Goal: Task Accomplishment & Management: Use online tool/utility

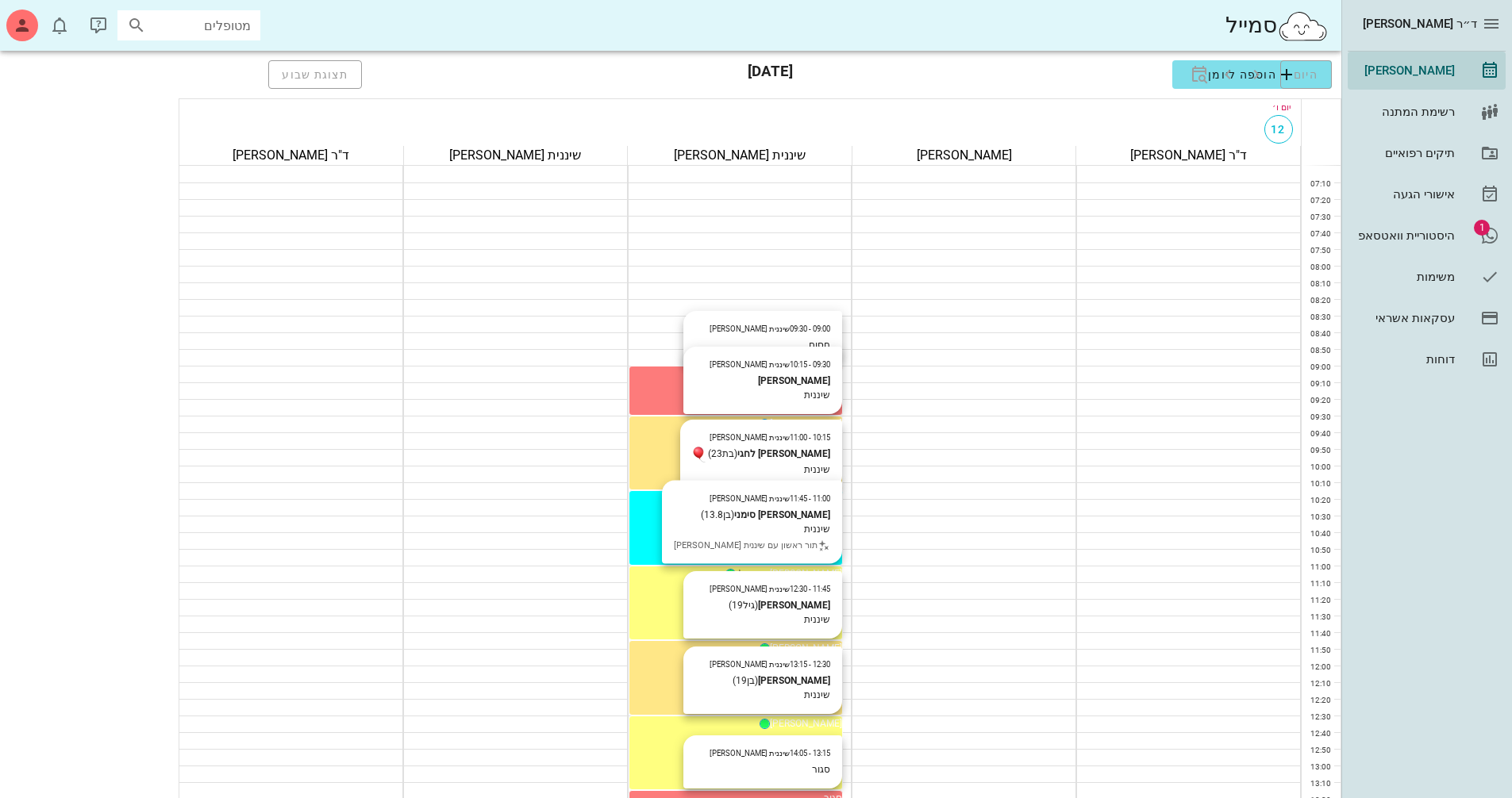
scroll to position [130, 0]
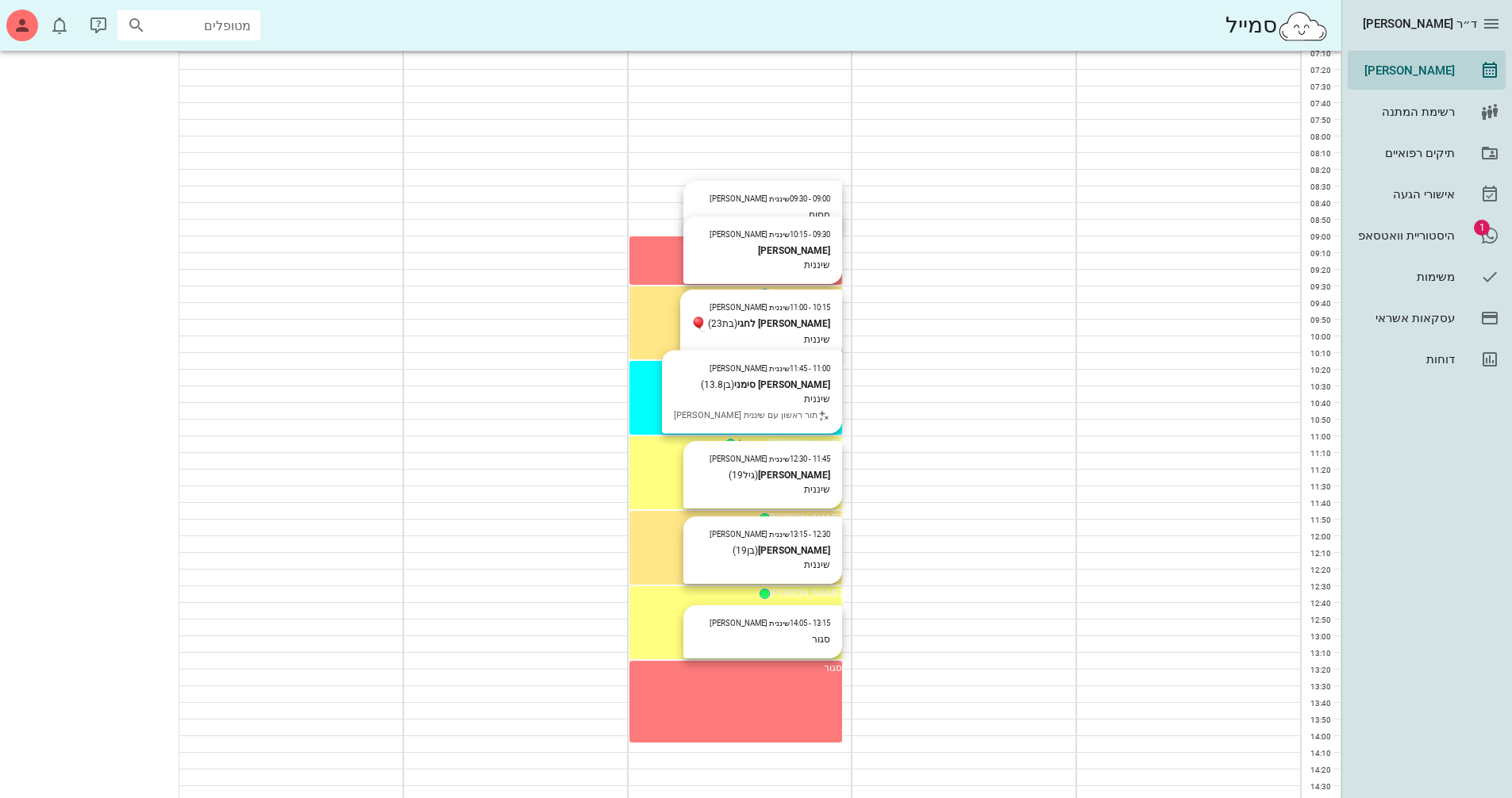
click at [1187, 121] on icon "חודש הבא" at bounding box center [1190, 118] width 19 height 19
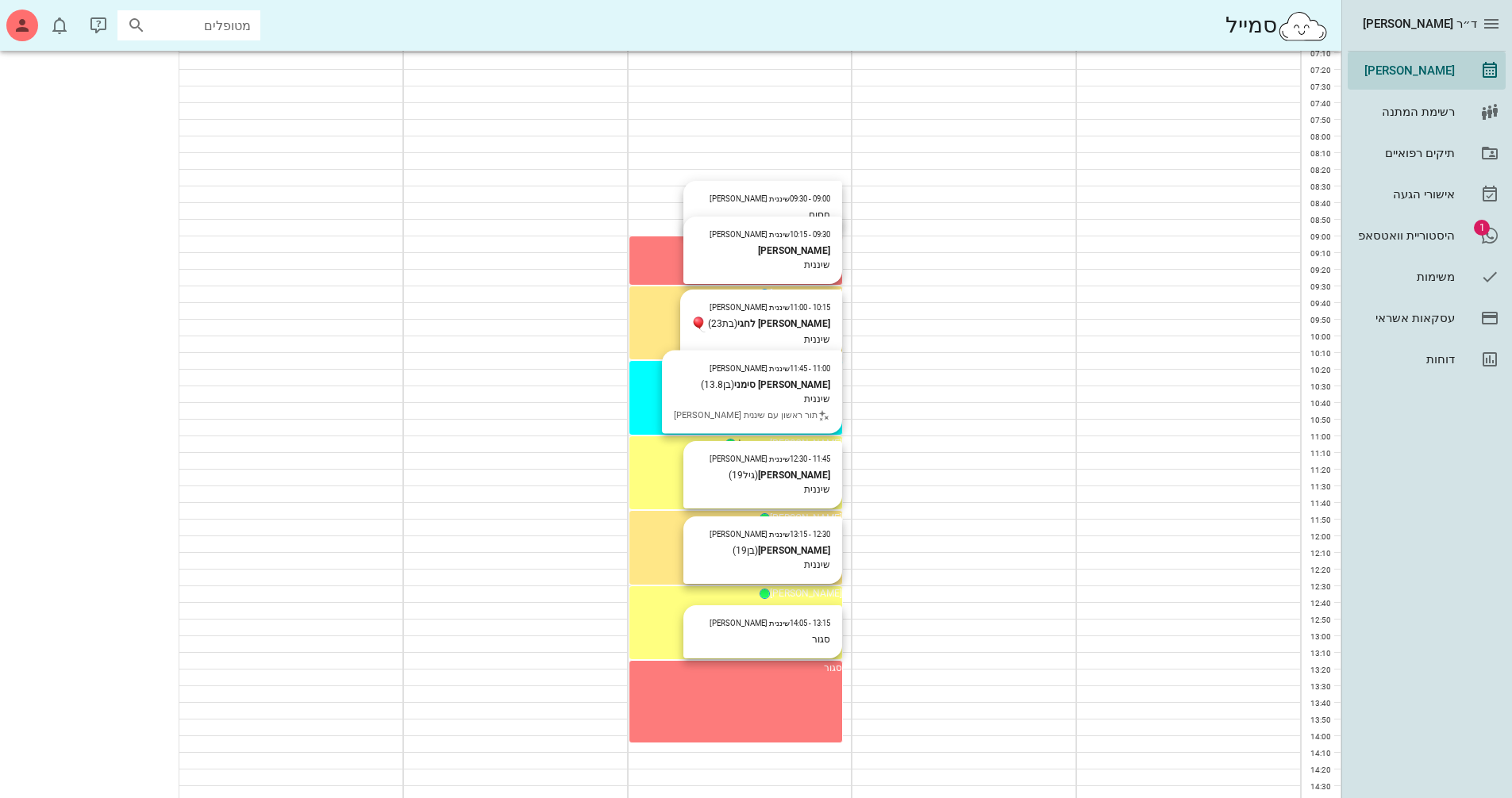
click at [630, 450] on div "[PERSON_NAME] סימני" at bounding box center [736, 444] width 214 height 14
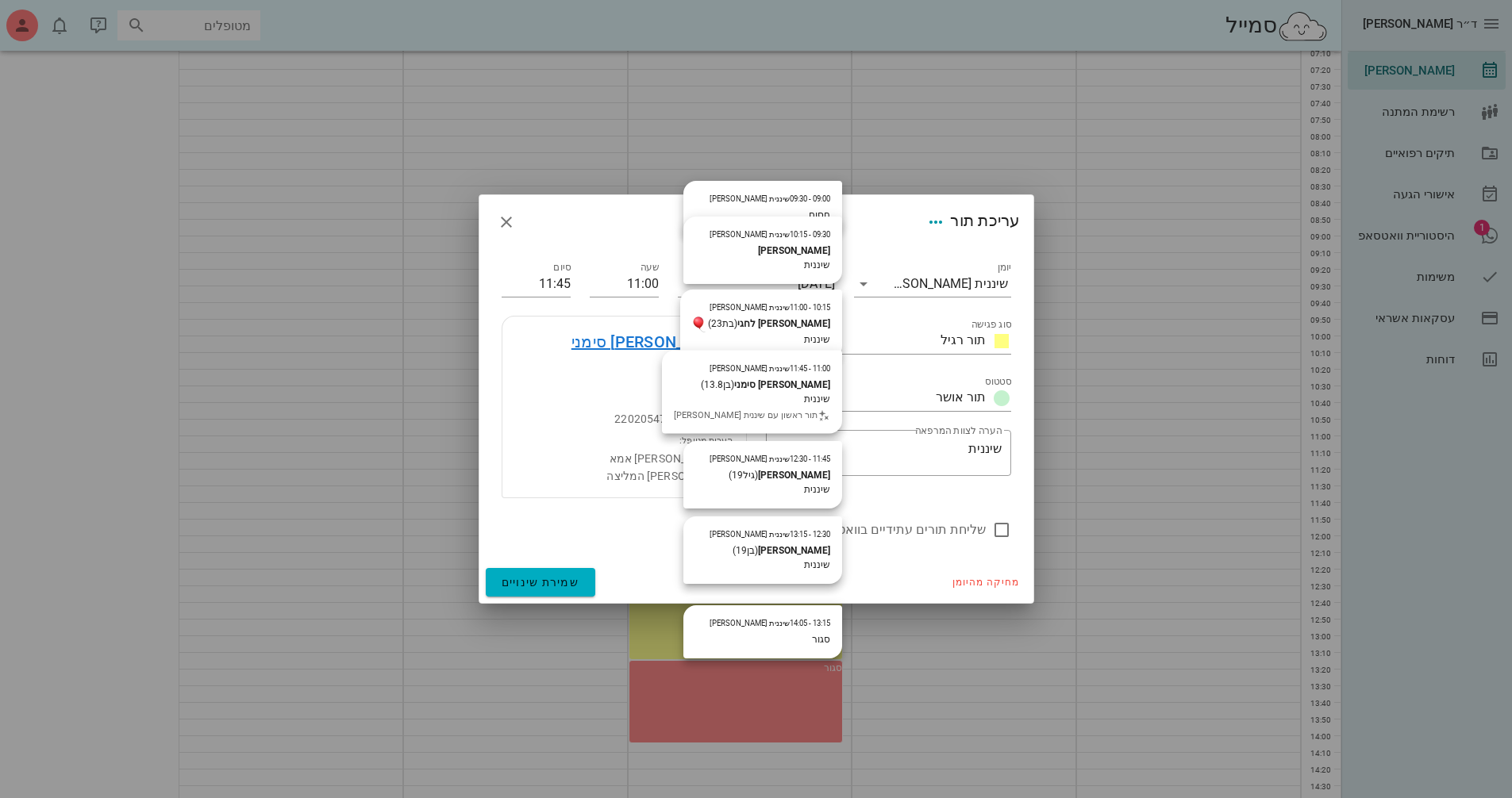
click at [711, 354] on link "[PERSON_NAME] סימני" at bounding box center [652, 342] width 162 height 26
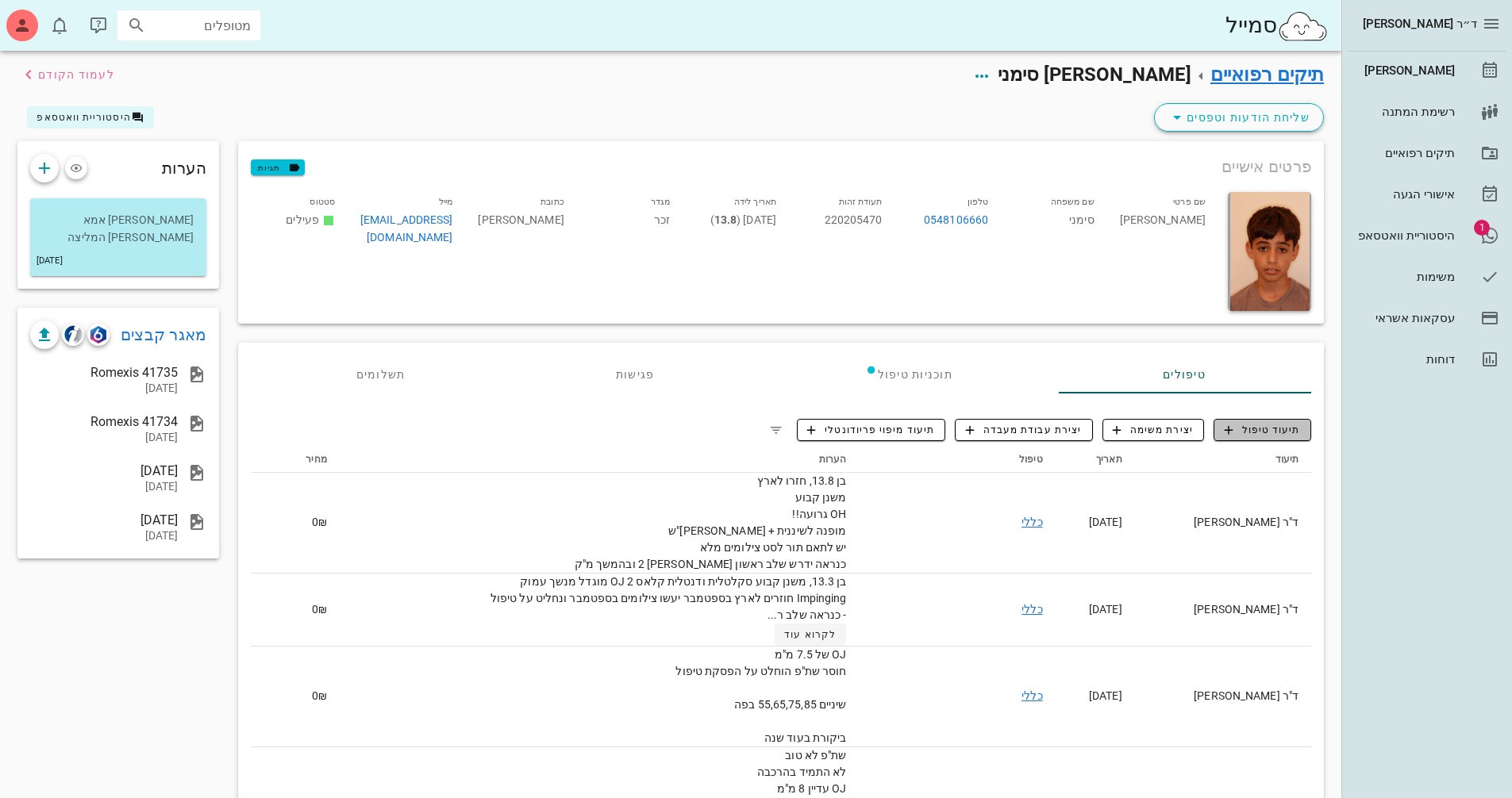
click at [1289, 427] on span "תיעוד טיפול" at bounding box center [1262, 430] width 76 height 14
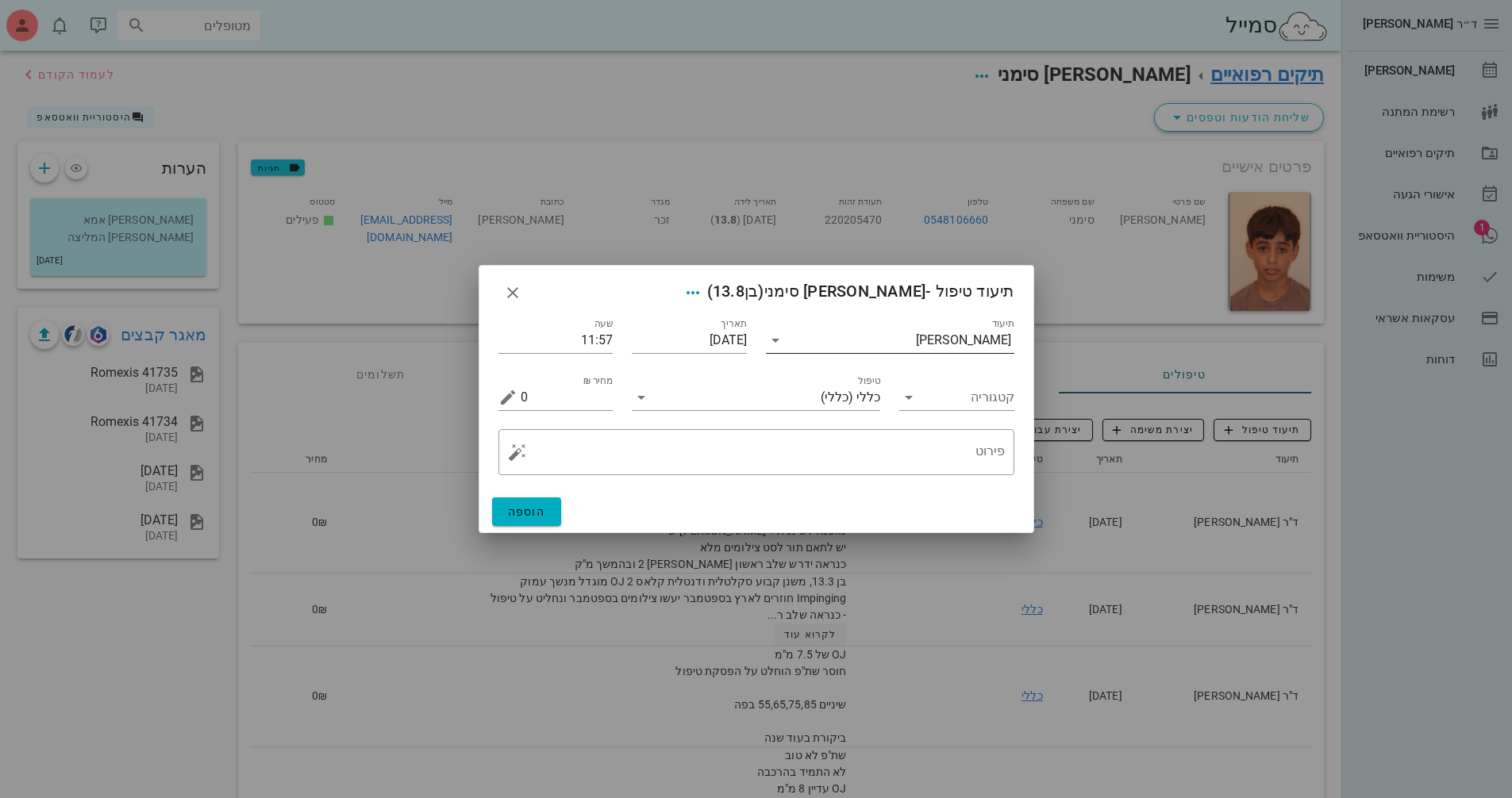
click at [966, 345] on div "[PERSON_NAME]" at bounding box center [963, 341] width 95 height 14
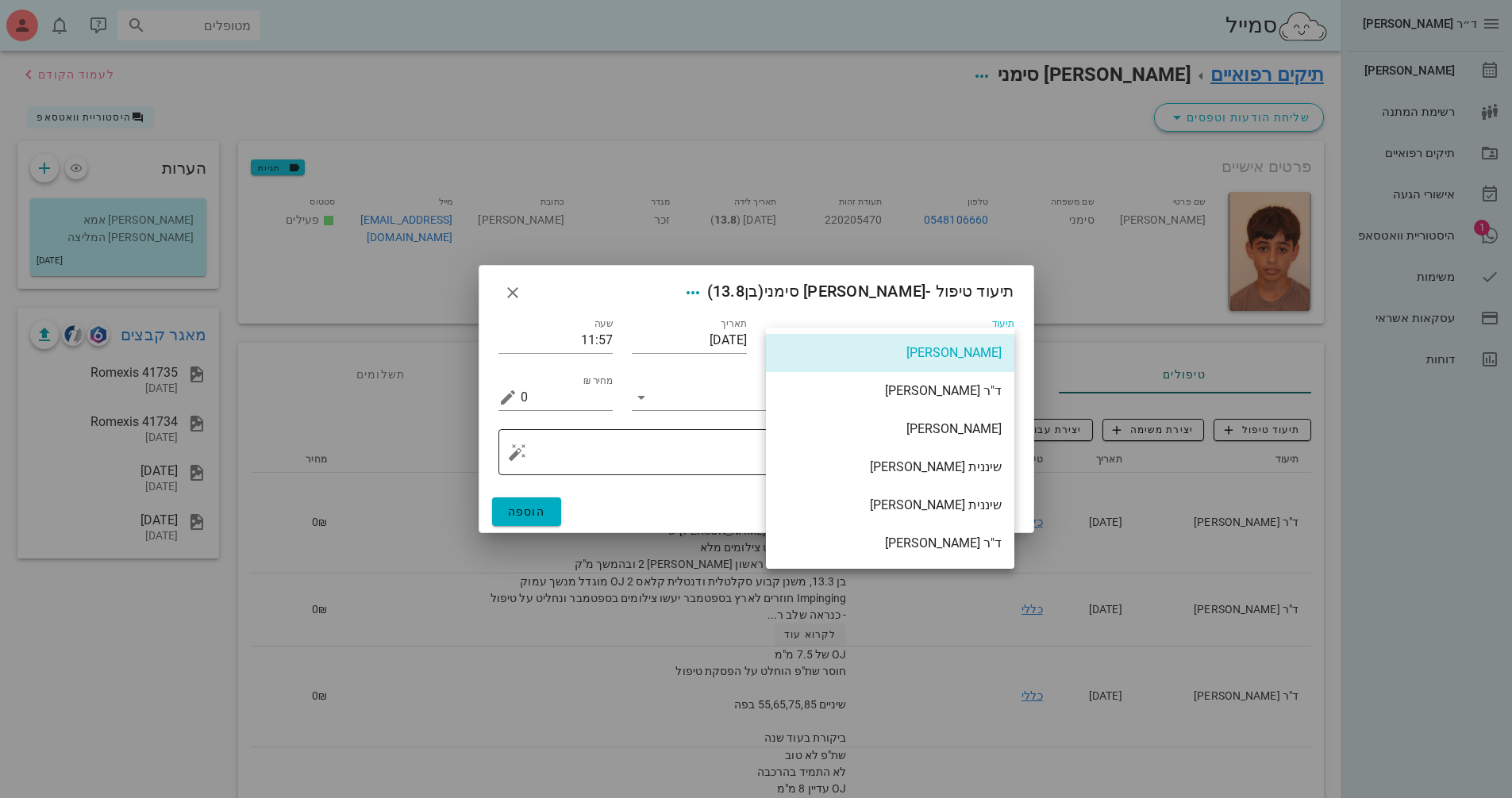
click at [981, 470] on div "שיננית [PERSON_NAME]" at bounding box center [890, 466] width 223 height 15
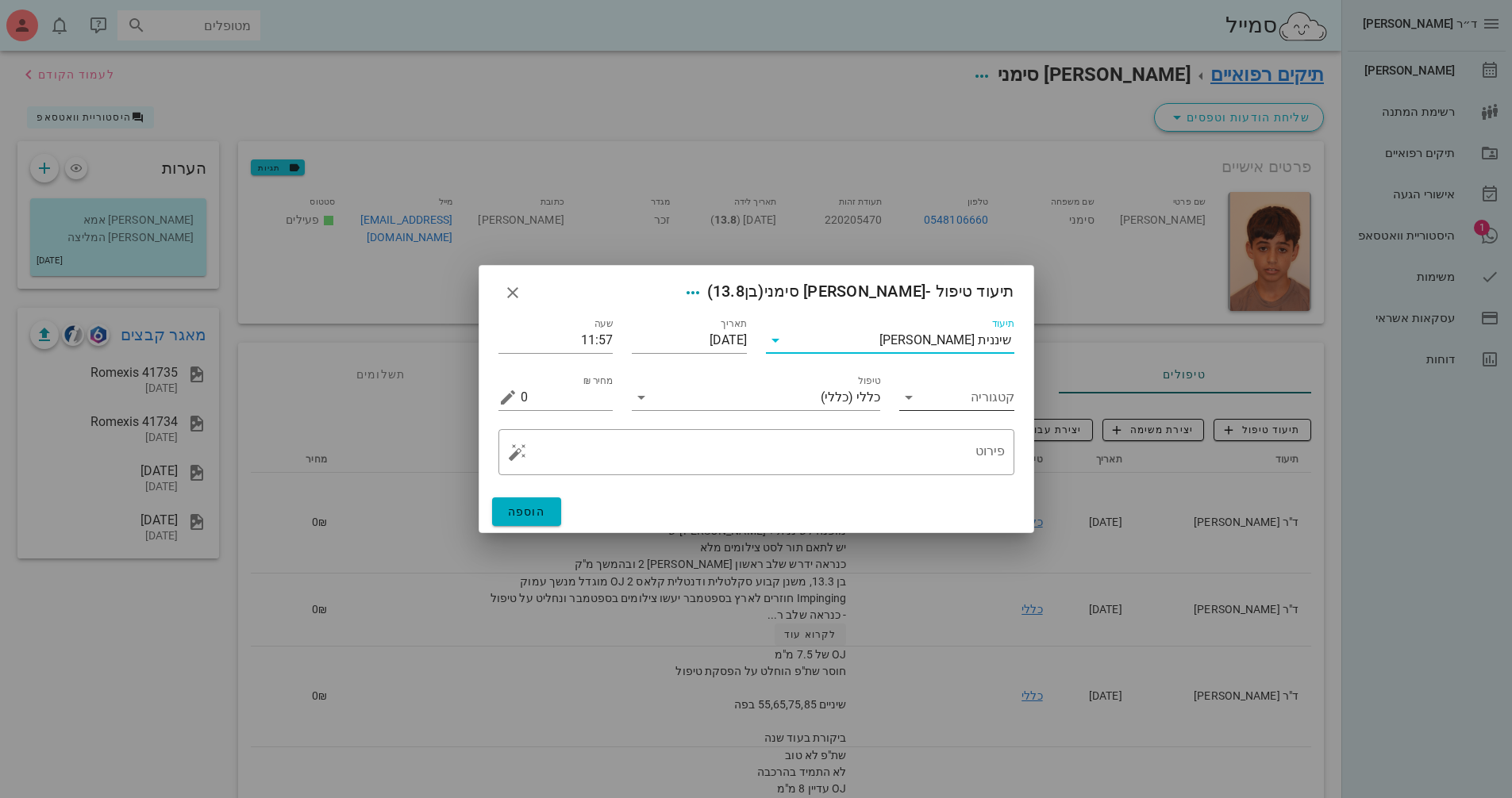
click at [940, 399] on input "קטגוריה" at bounding box center [970, 397] width 90 height 26
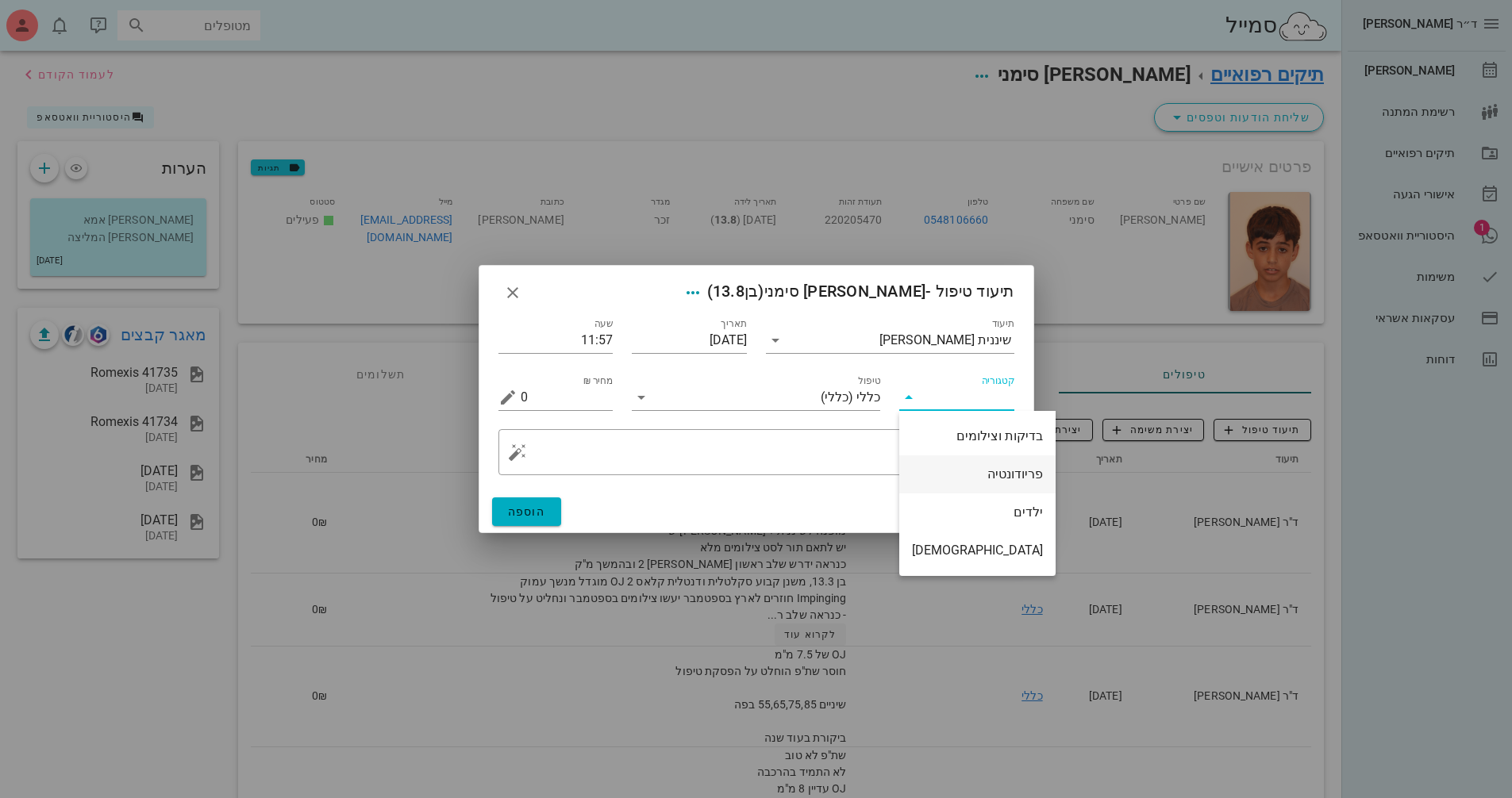
click at [989, 470] on div "פריודונטיה" at bounding box center [978, 473] width 131 height 15
type input "פריודונטיה"
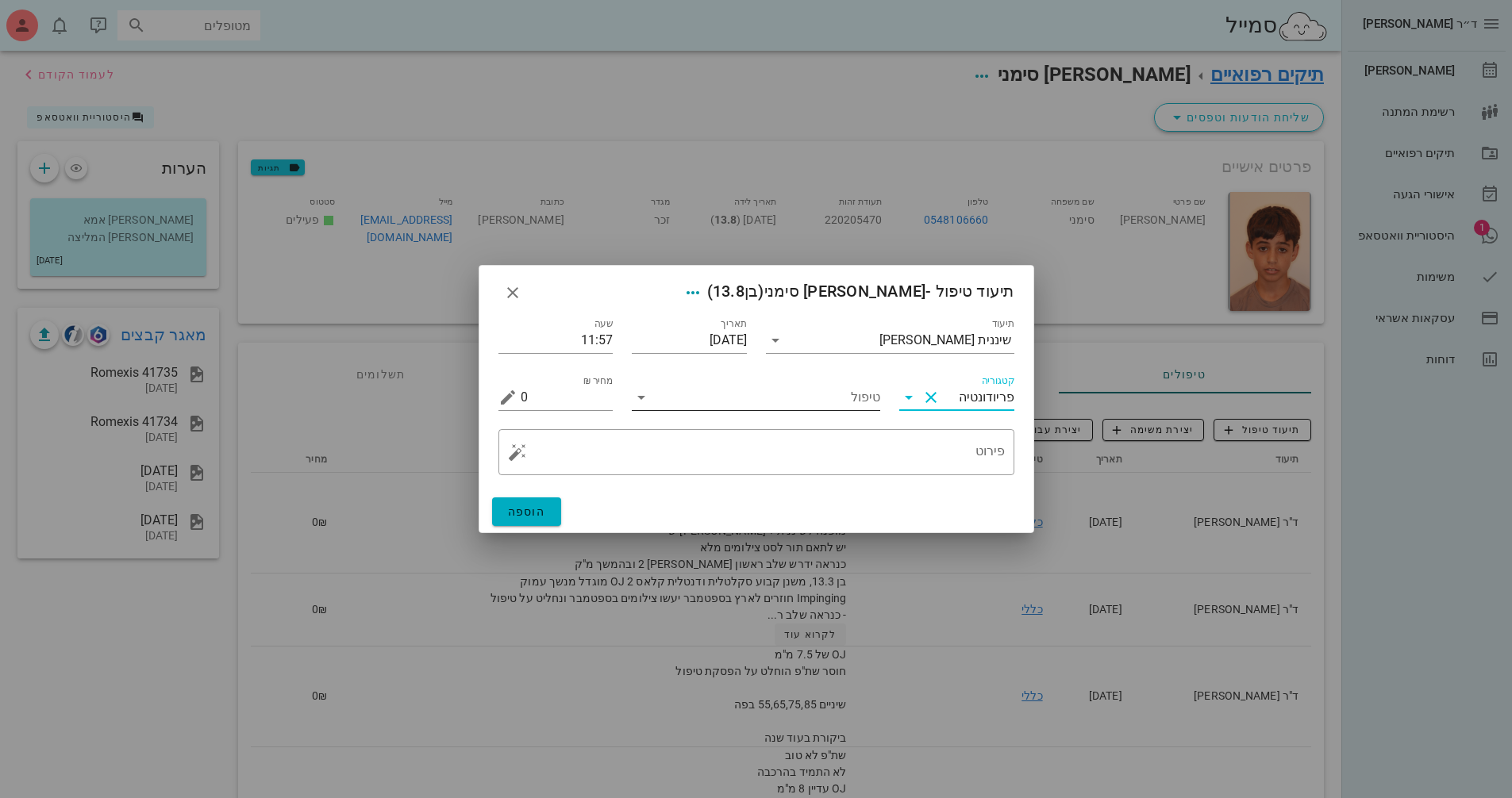
click at [791, 386] on input "טיפול" at bounding box center [766, 397] width 226 height 26
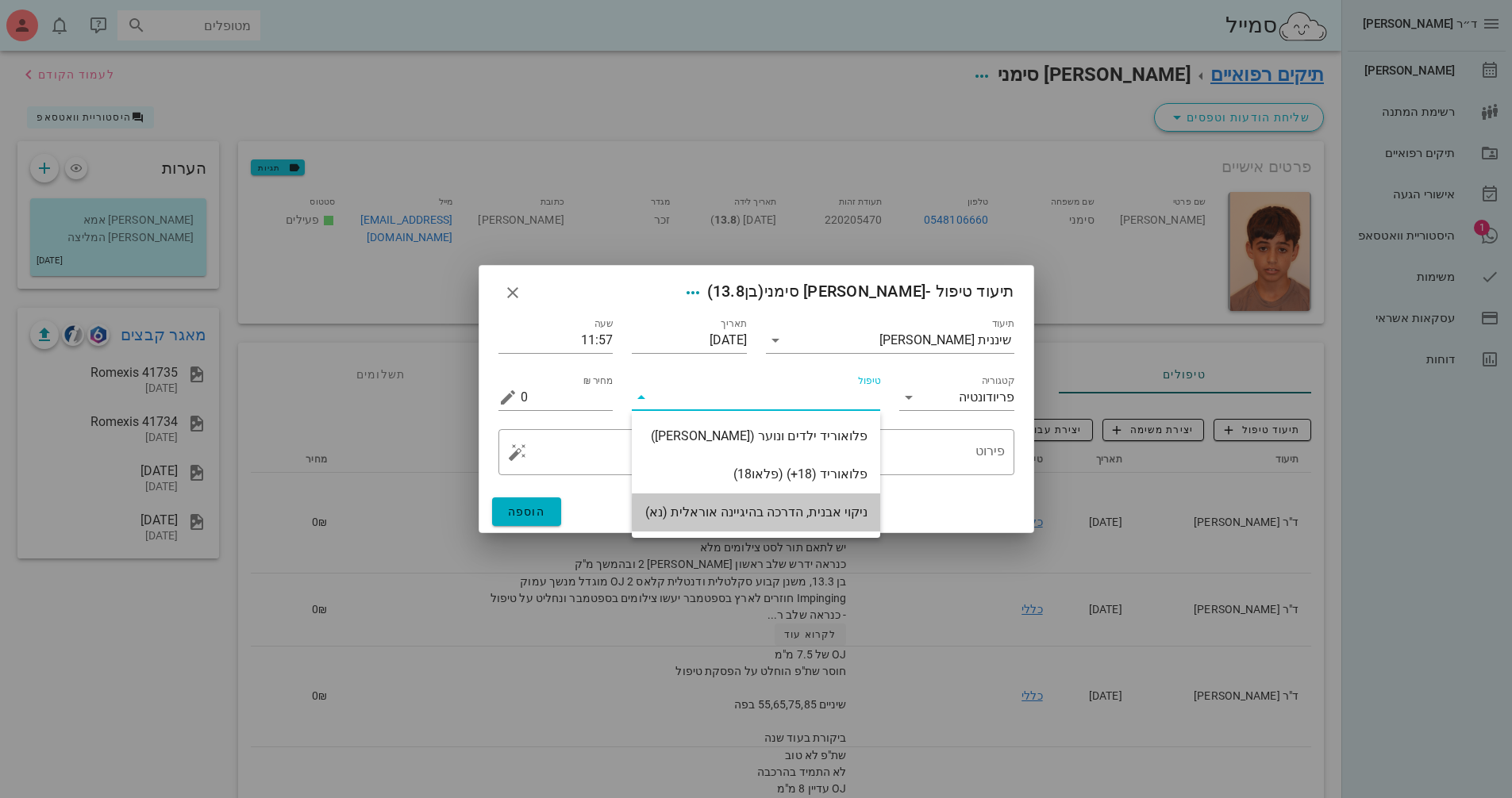
click at [834, 515] on div "ניקוי אבנית, הדרכה בהיגיינה אוראלית (נא)" at bounding box center [756, 512] width 223 height 15
type input "300"
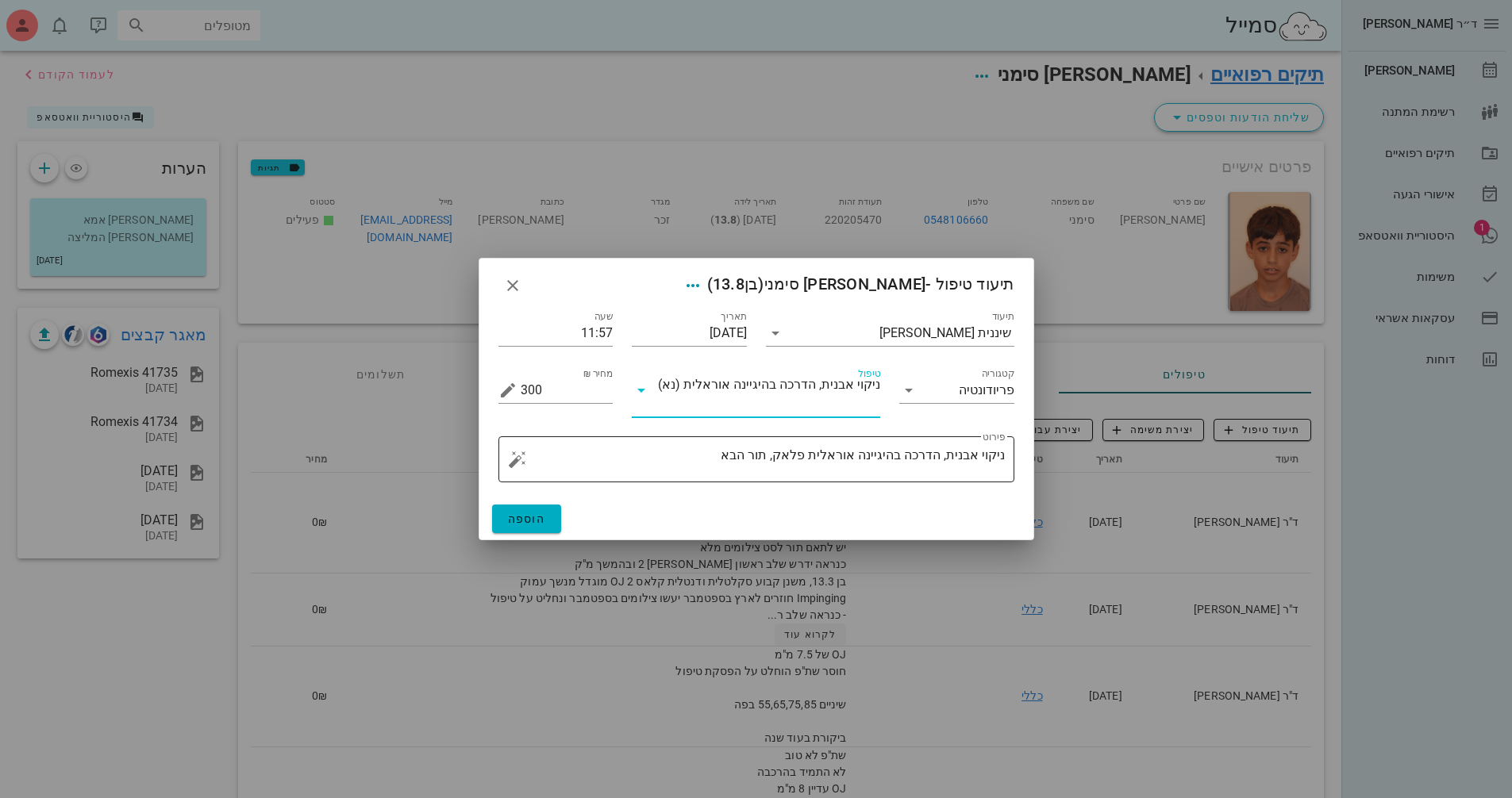
click at [651, 453] on textarea "ניקוי אבנית, הדרכה בהיגיינה אוראלית פלאק, תור הבא" at bounding box center [762, 464] width 484 height 38
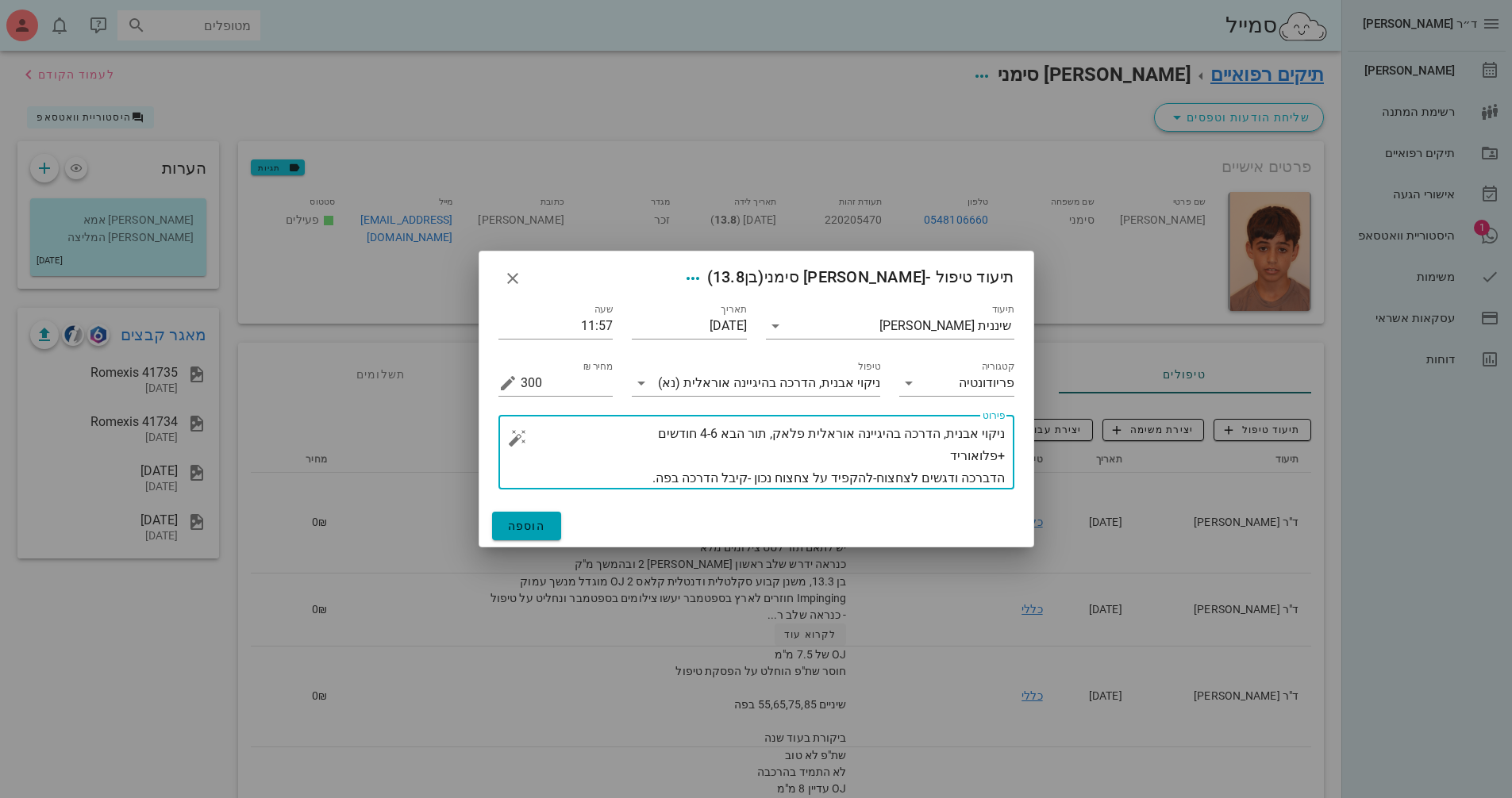
type textarea "ניקוי אבנית, הדרכה בהיגיינה אוראלית פלאק, תור הבא 4-6 חודשים +פלואוריד הדברכה ו…"
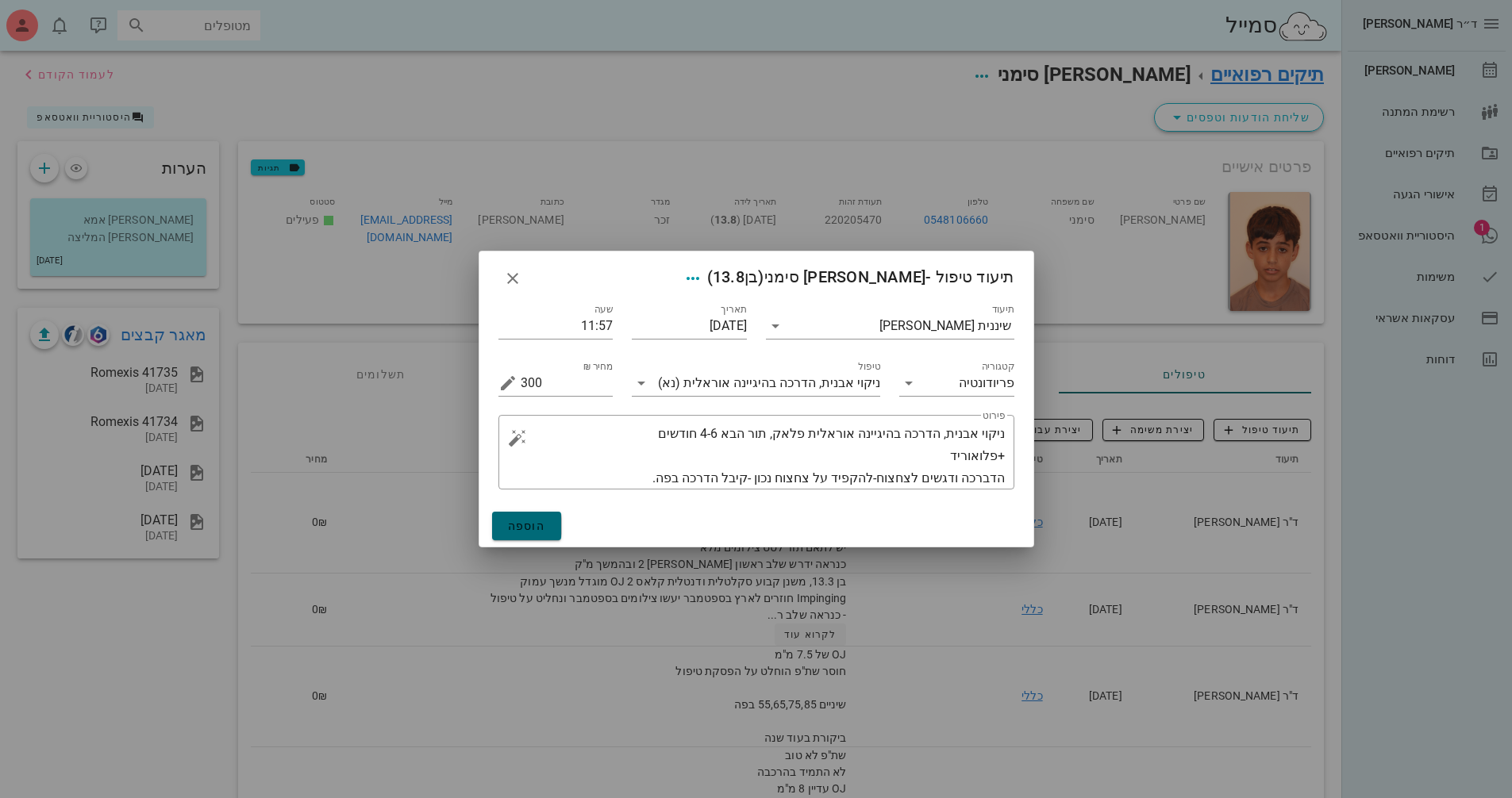
click at [542, 529] on span "הוספה" at bounding box center [527, 526] width 38 height 13
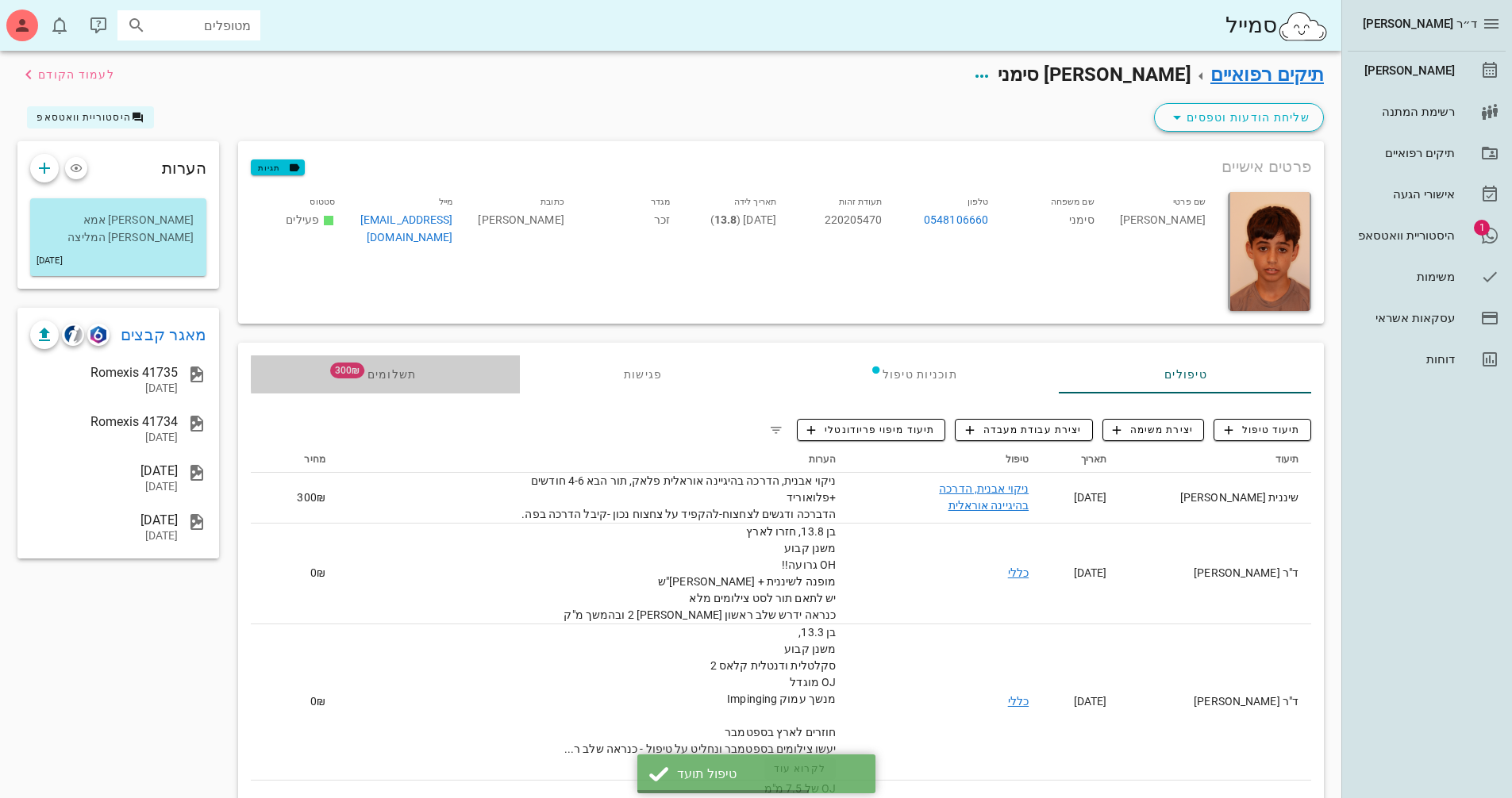
click at [382, 378] on span "תשלומים 300₪" at bounding box center [385, 374] width 62 height 11
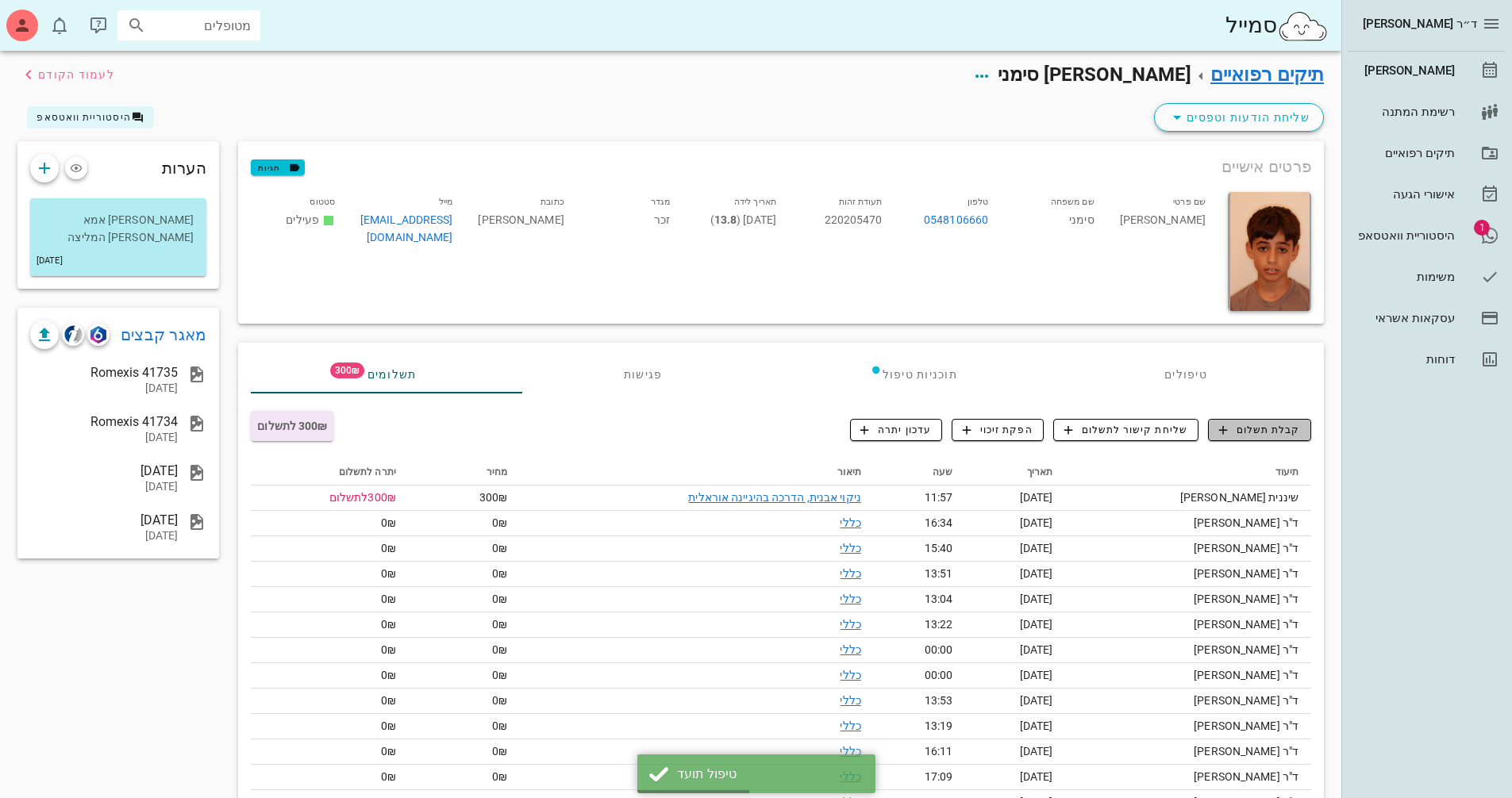
click at [1245, 437] on span "קבלת תשלום" at bounding box center [1260, 430] width 82 height 14
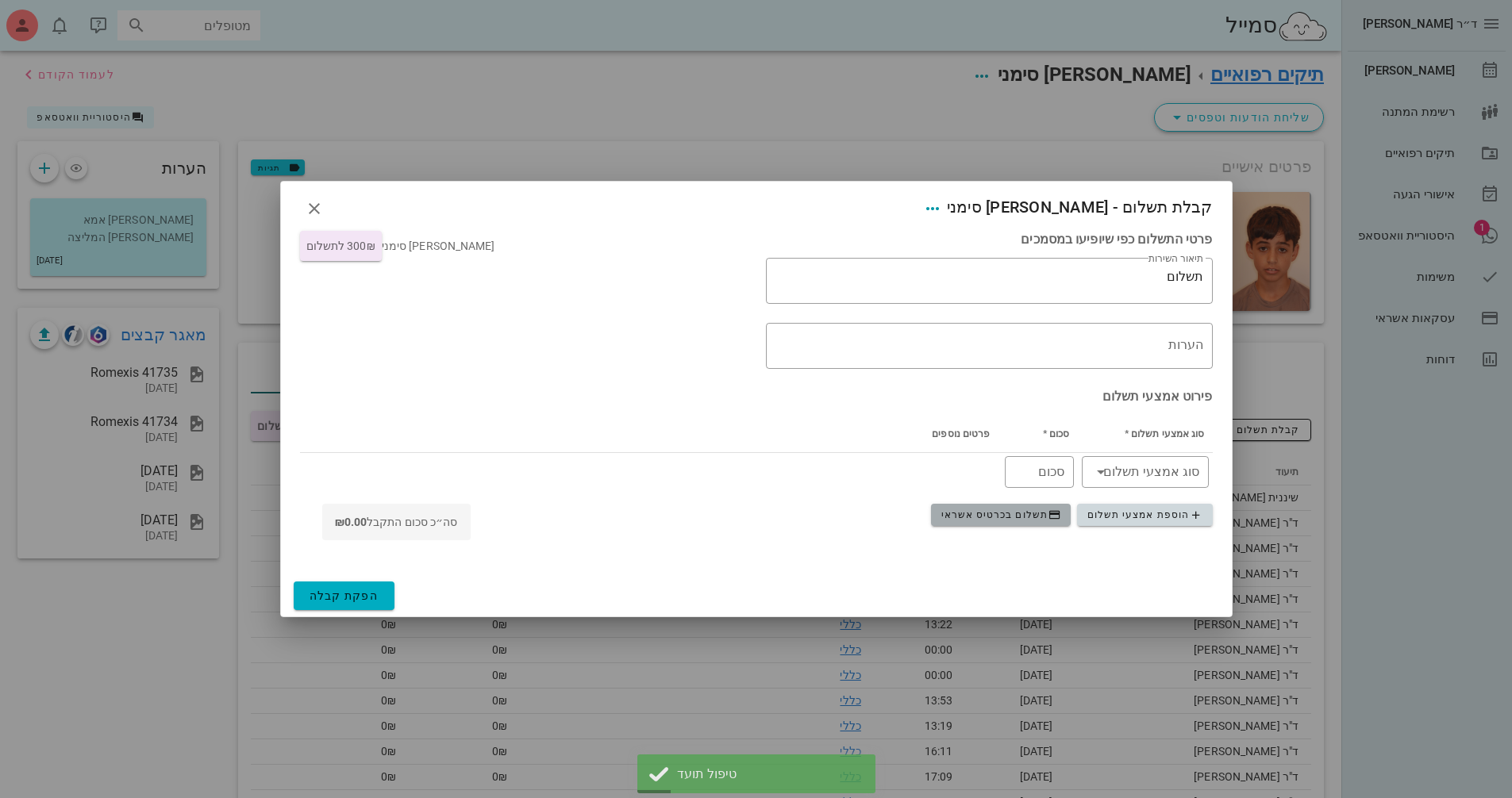
click at [1035, 517] on span "תשלום בכרטיס אשראי" at bounding box center [1002, 515] width 120 height 13
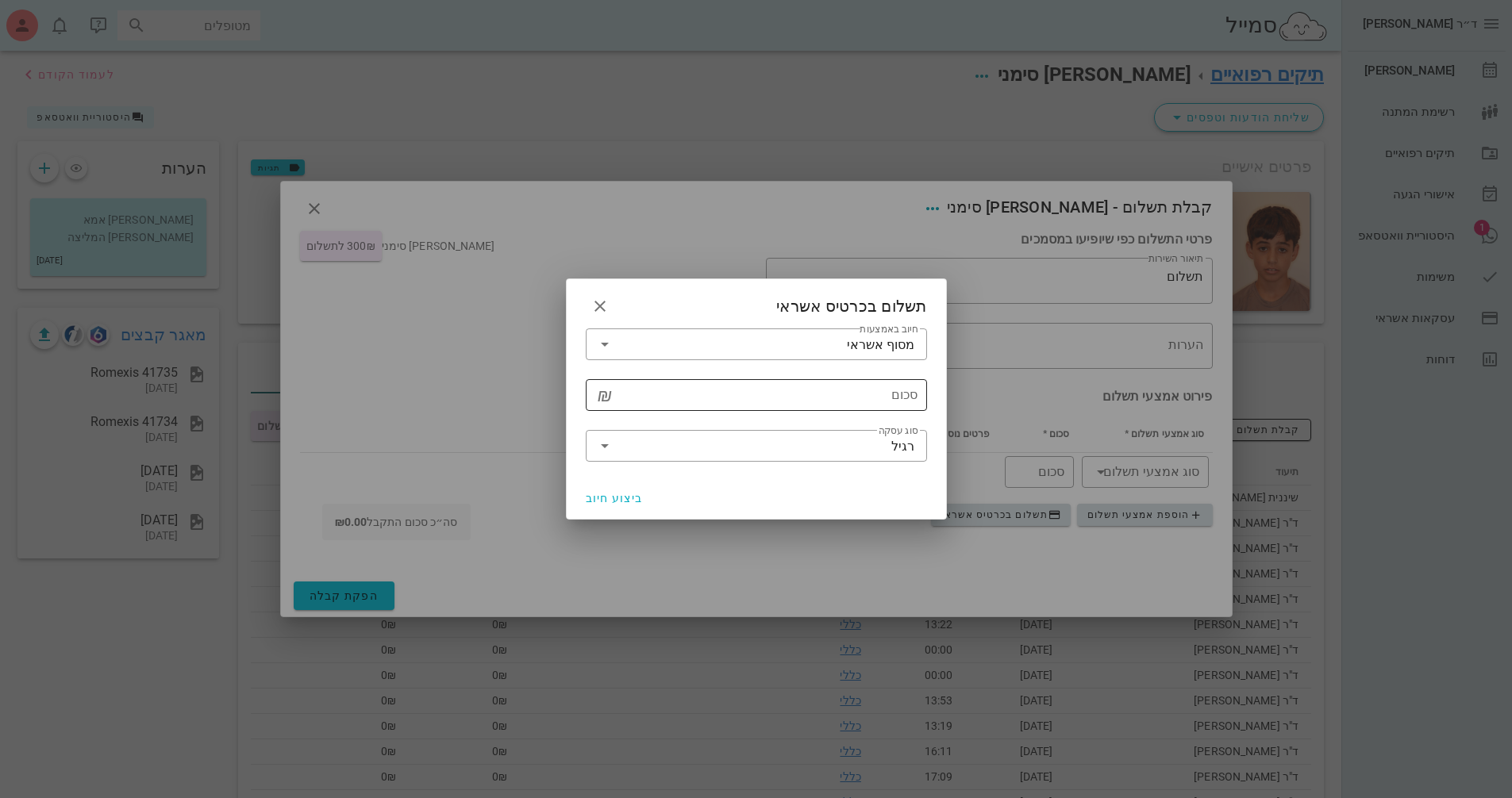
click at [802, 398] on input "סכום" at bounding box center [767, 395] width 300 height 26
type input "300"
click at [628, 493] on span "ביצוע חיוב" at bounding box center [614, 498] width 58 height 13
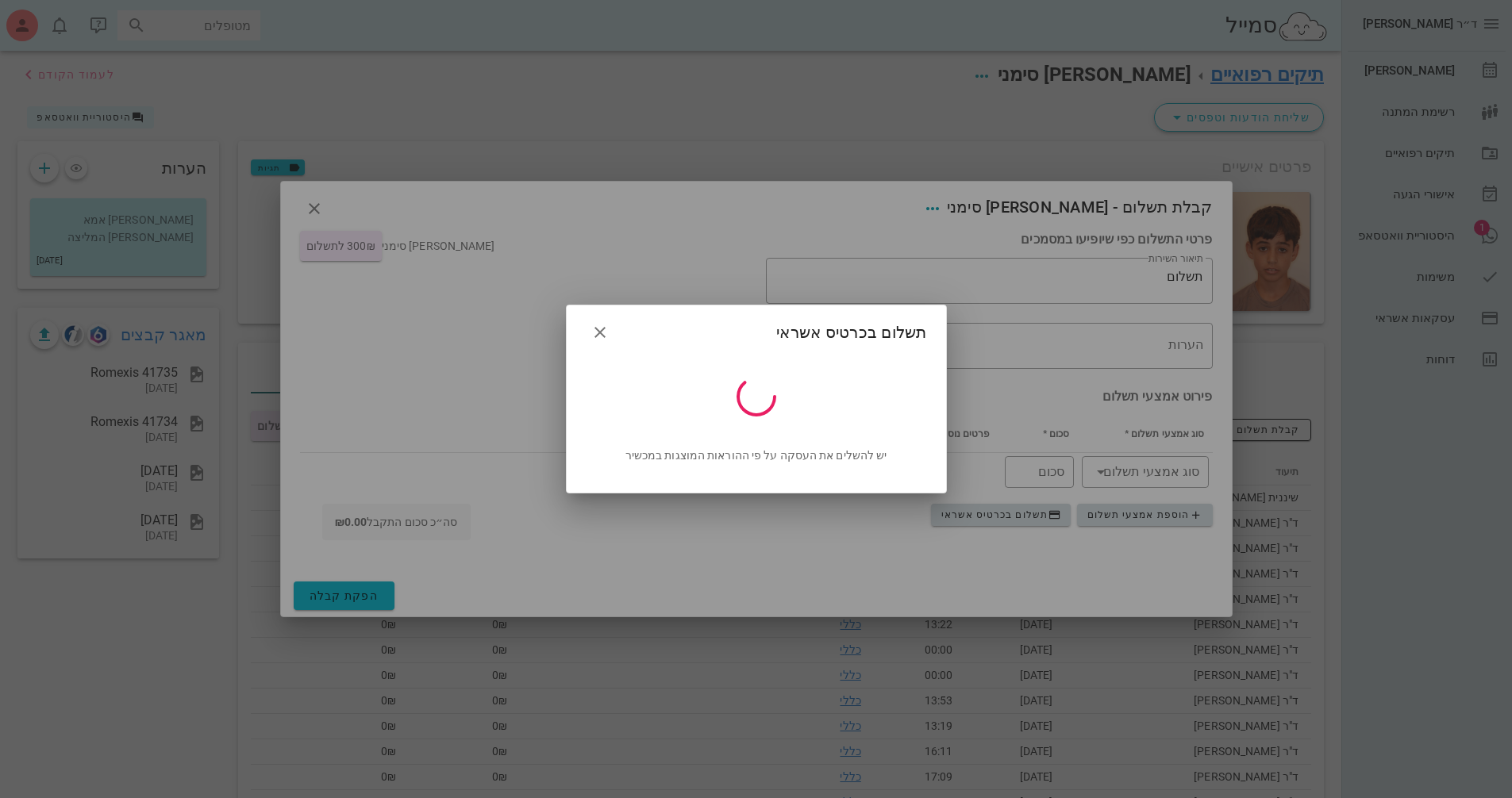
type input "300"
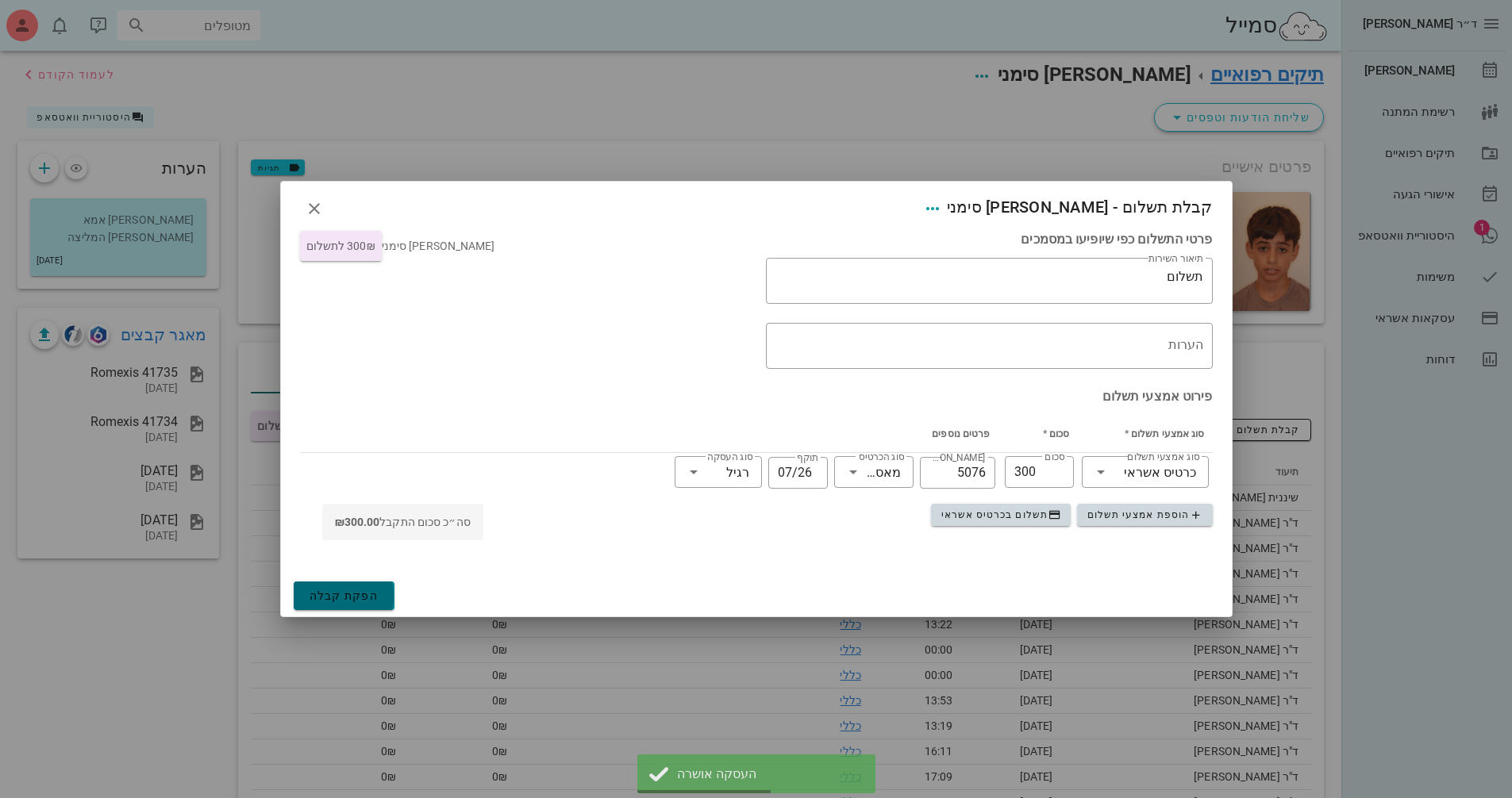
click at [351, 600] on span "הפקת קבלה" at bounding box center [344, 596] width 70 height 13
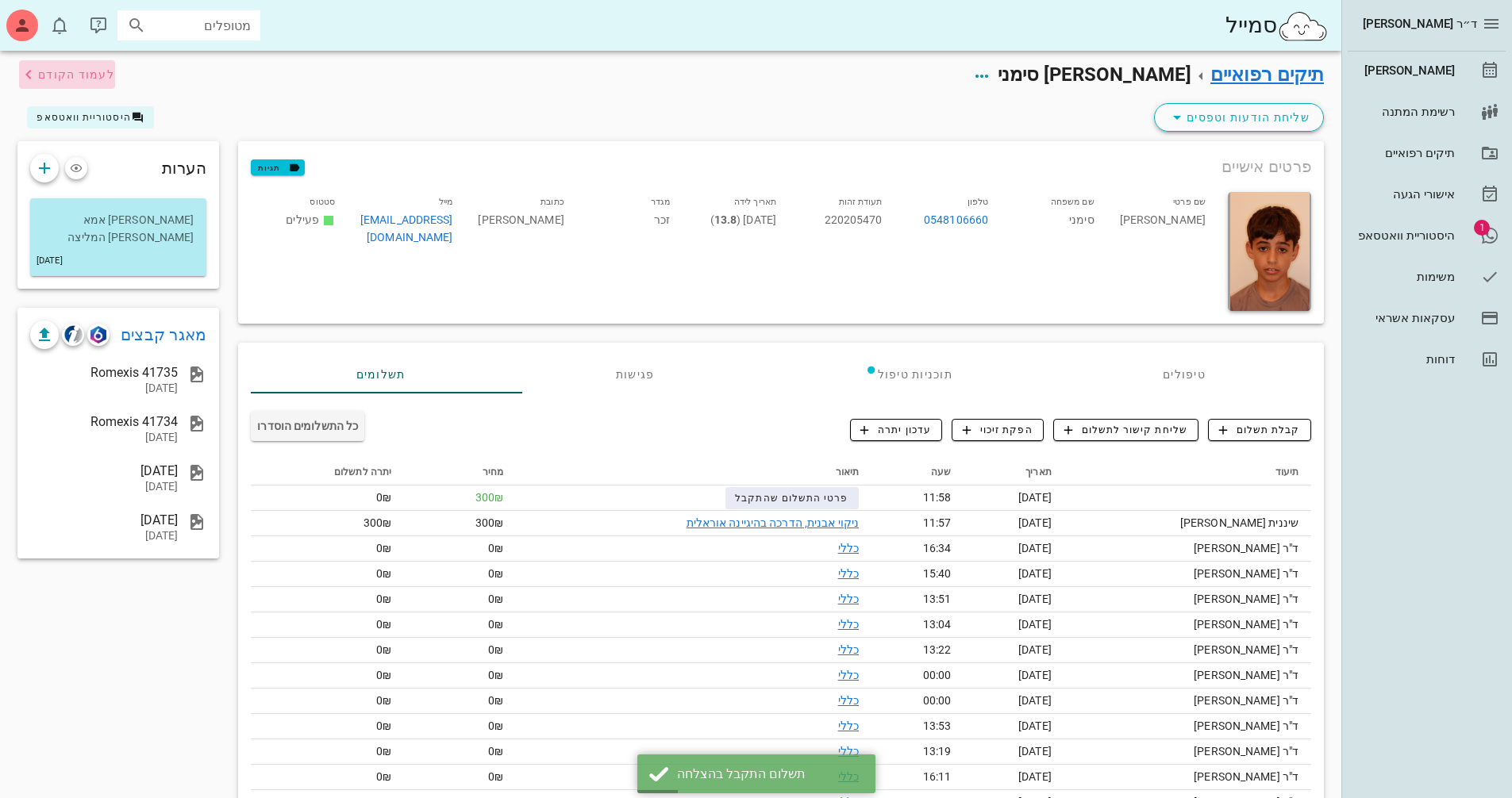
click at [84, 79] on span "לעמוד הקודם" at bounding box center [77, 74] width 77 height 13
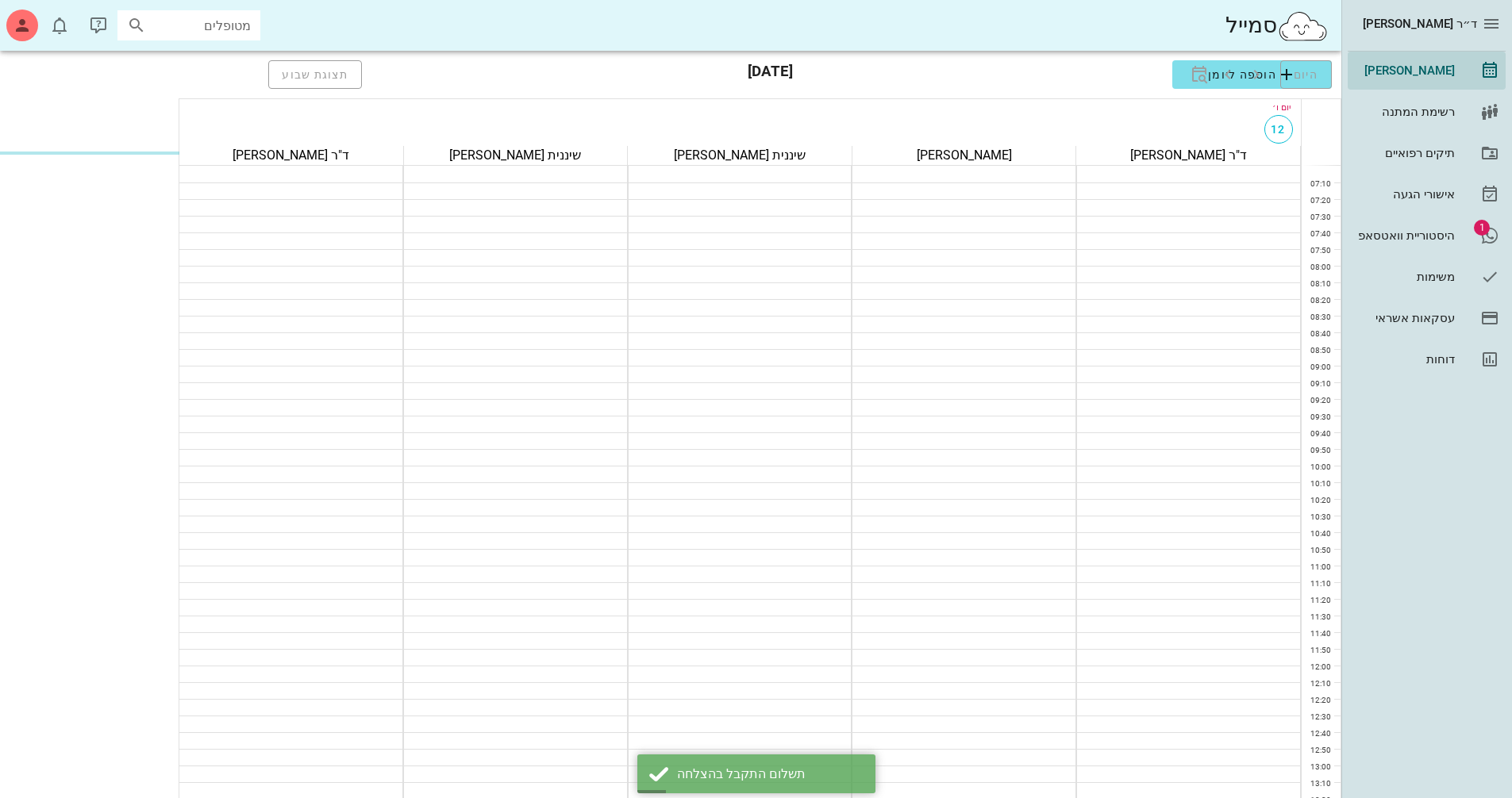
scroll to position [130, 0]
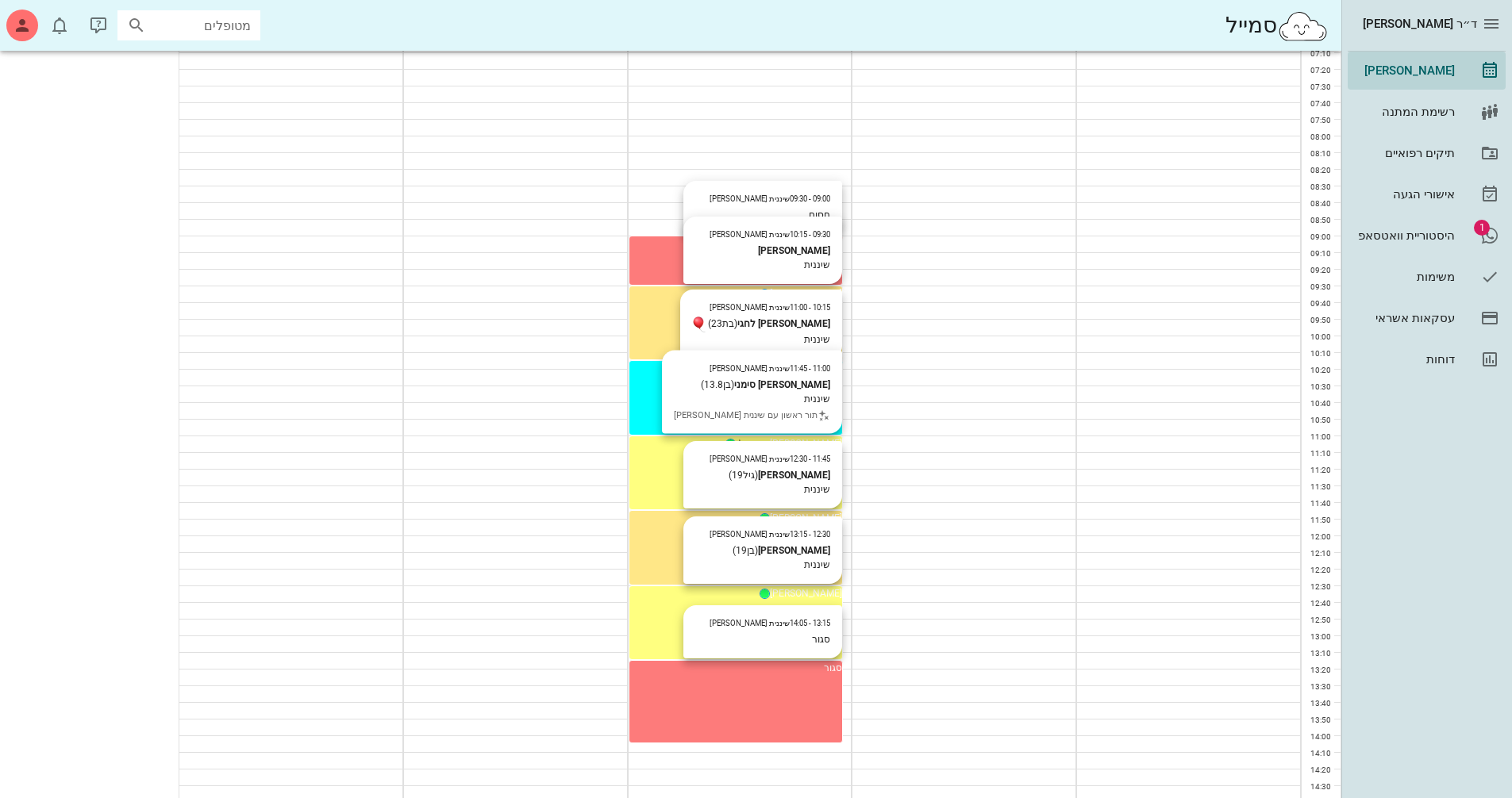
drag, startPoint x: 618, startPoint y: 476, endPoint x: 633, endPoint y: 481, distance: 15.8
click at [633, 450] on div "11:00 - 11:45 שיננית [PERSON_NAME] (בן 13.8 ) שיננית תור ראשון עם שיננית [PERSO…" at bounding box center [736, 444] width 214 height 14
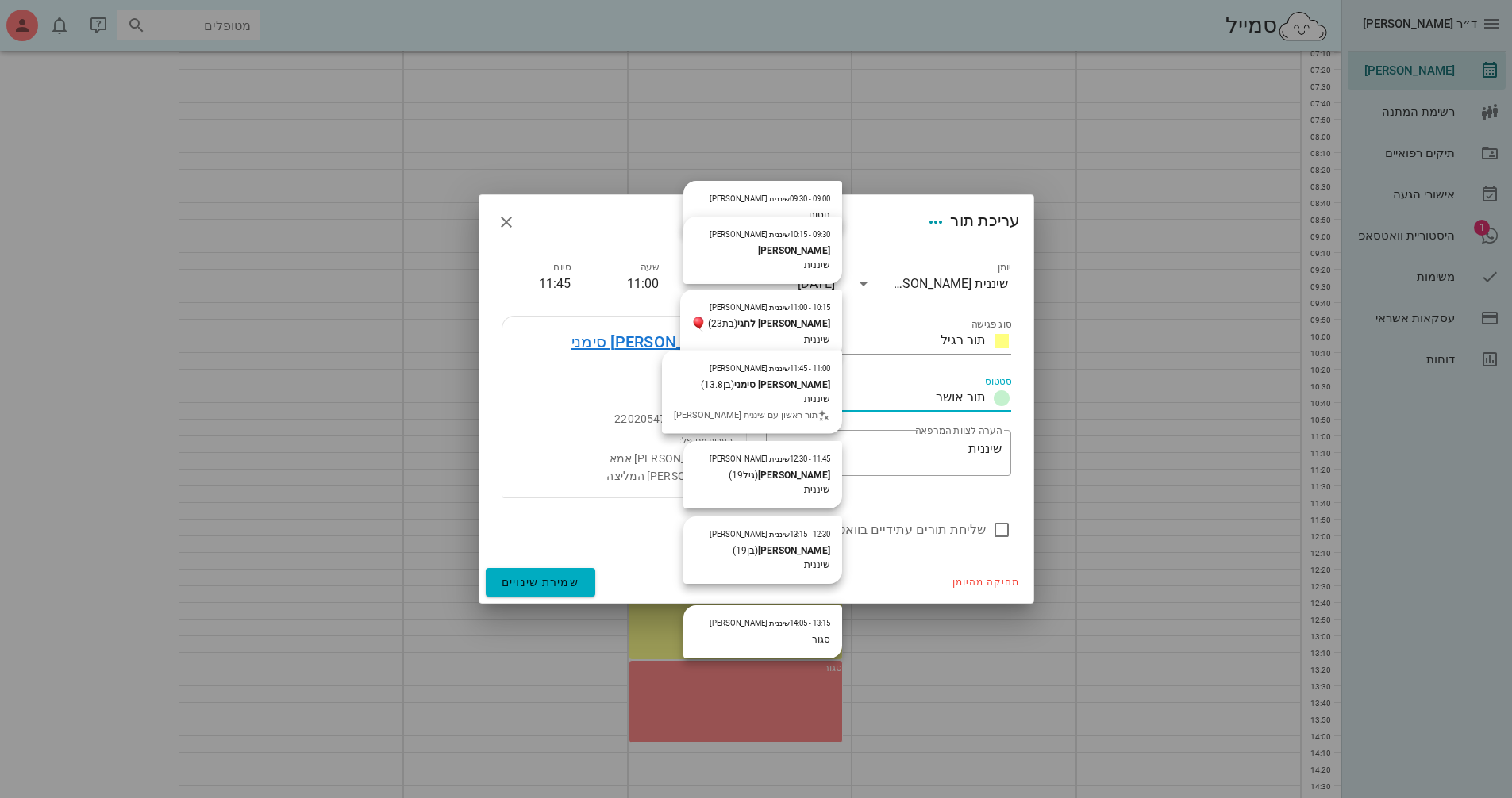
click at [922, 397] on input "סטטוס" at bounding box center [858, 398] width 142 height 26
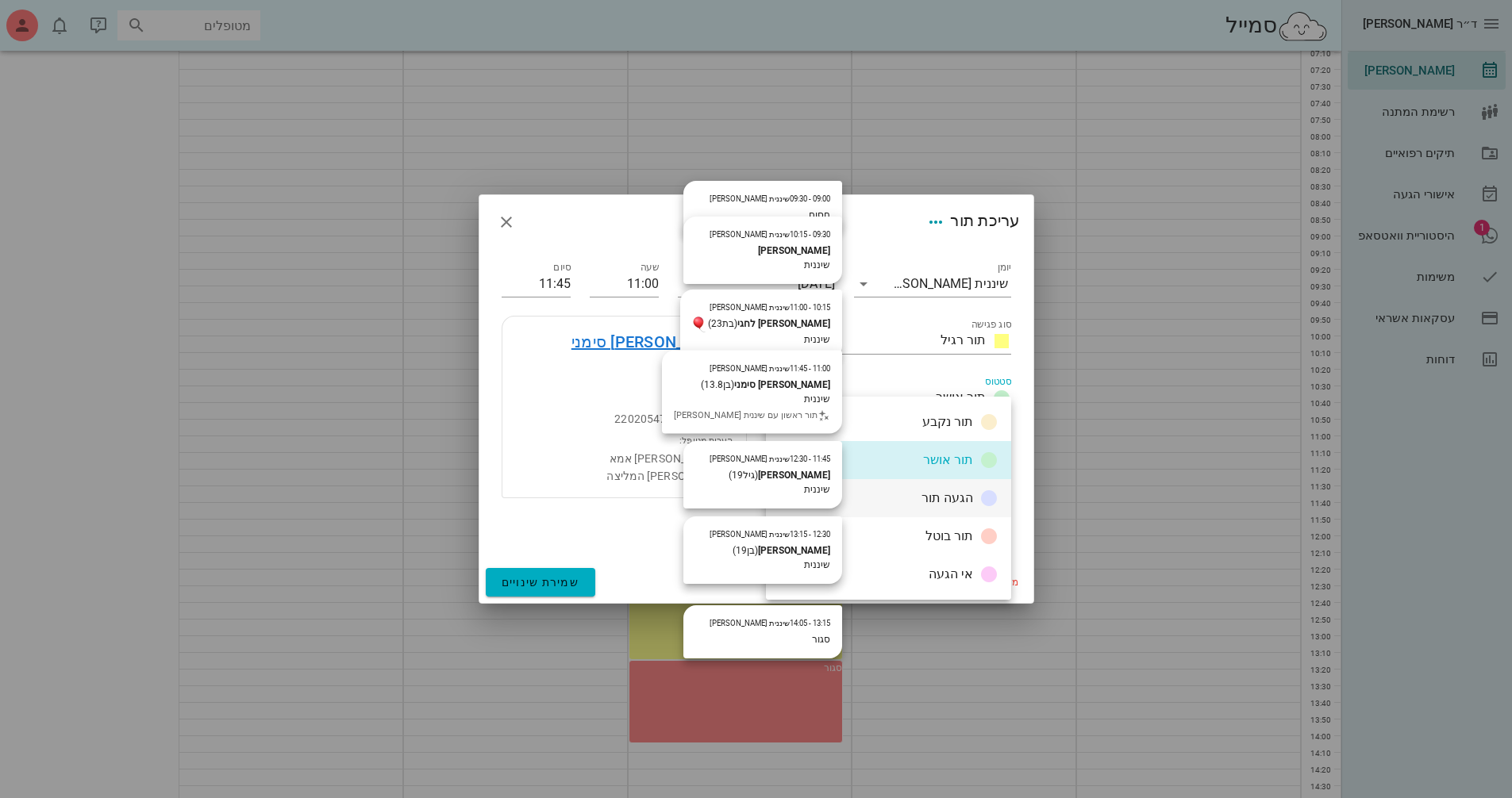
click at [948, 501] on span "הגעה תור" at bounding box center [947, 497] width 51 height 15
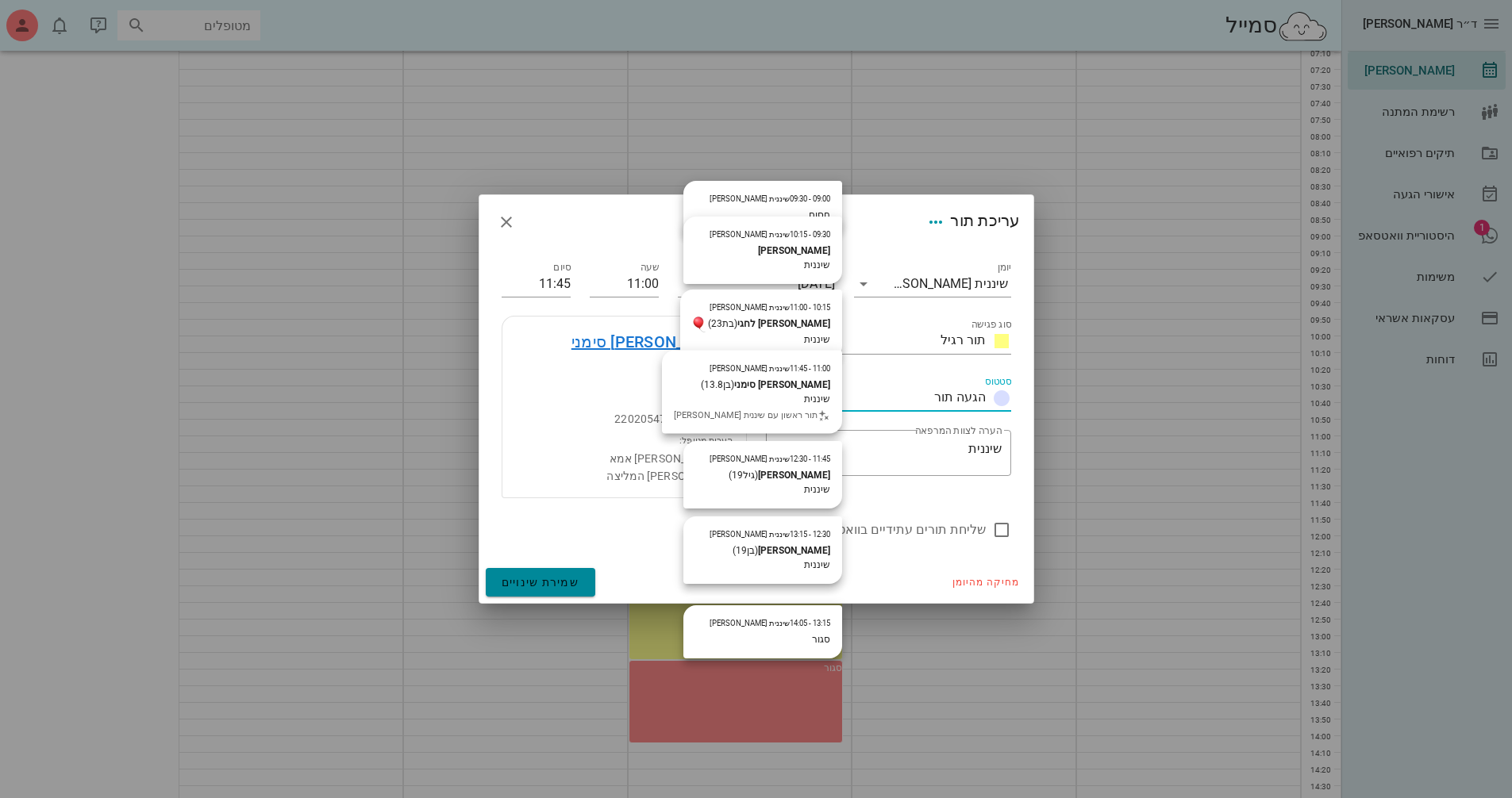
click at [578, 576] on span "שמירת שינויים" at bounding box center [541, 582] width 78 height 13
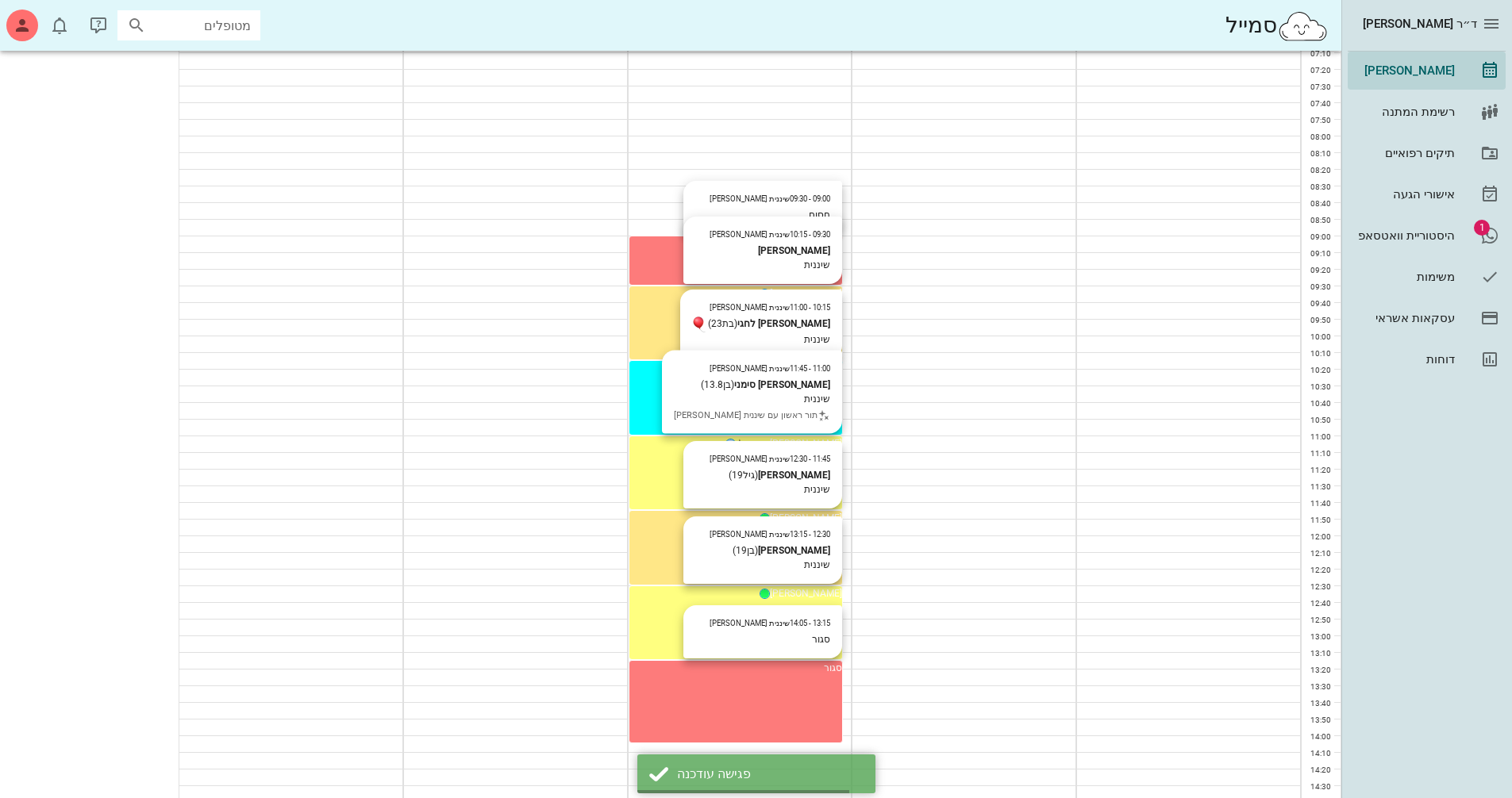
click at [630, 450] on div "11:00 - 11:45 שיננית [PERSON_NAME] (בן 13.8 ) שיננית תור ראשון עם שיננית [PERSO…" at bounding box center [736, 444] width 214 height 14
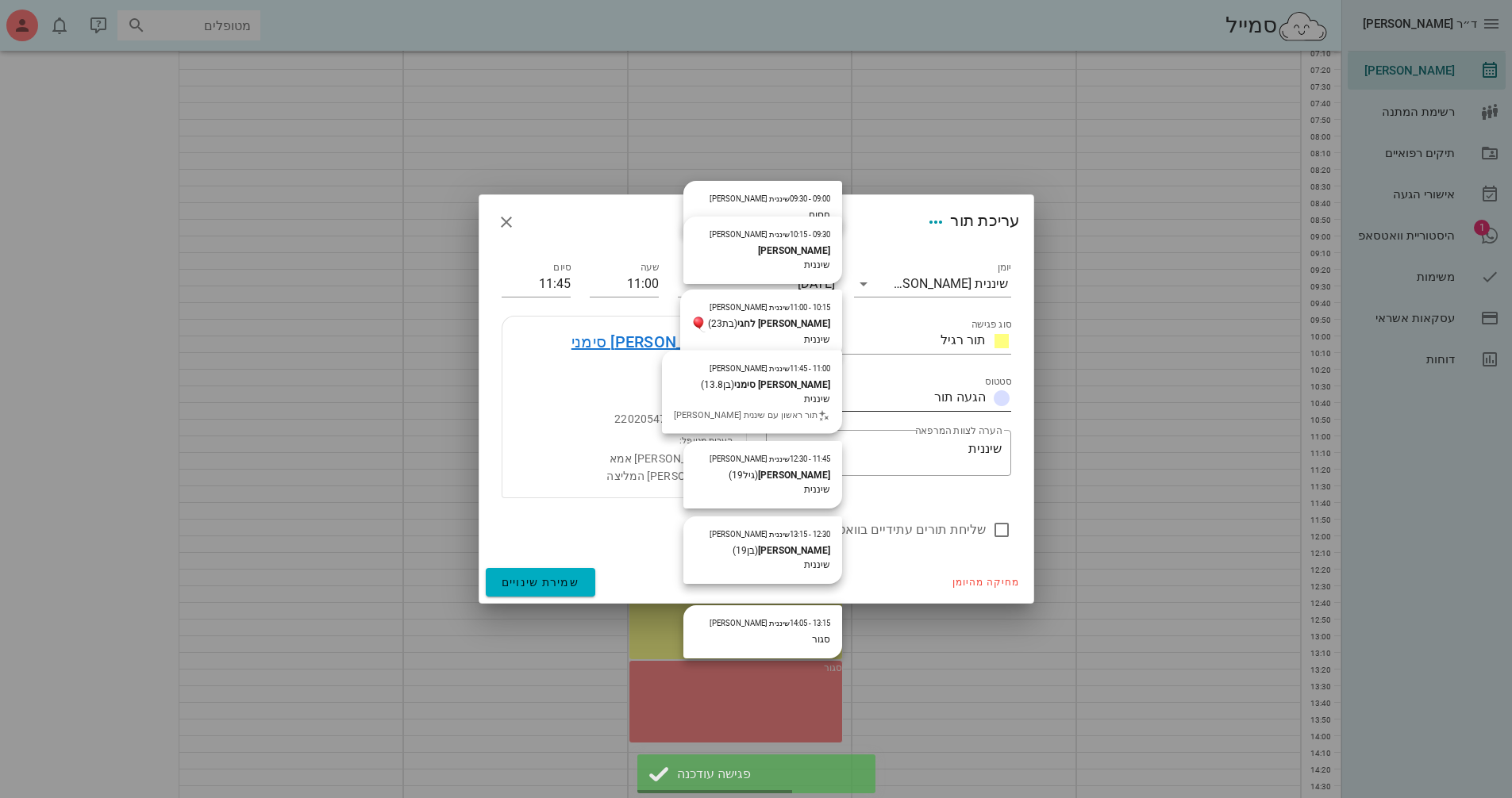
click at [855, 411] on input "סטטוס" at bounding box center [858, 398] width 140 height 26
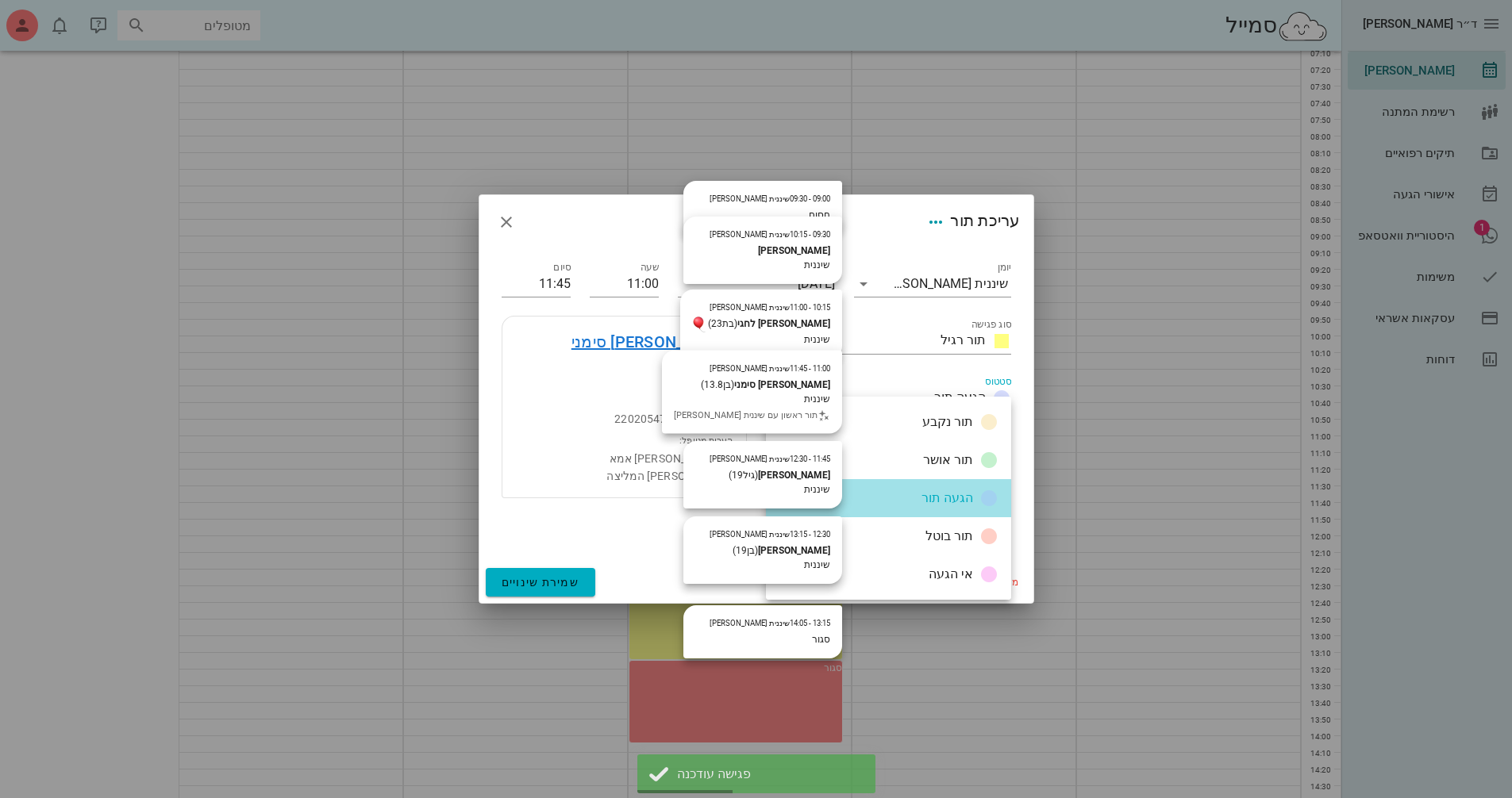
click at [912, 498] on div "הגעה תור" at bounding box center [888, 498] width 246 height 38
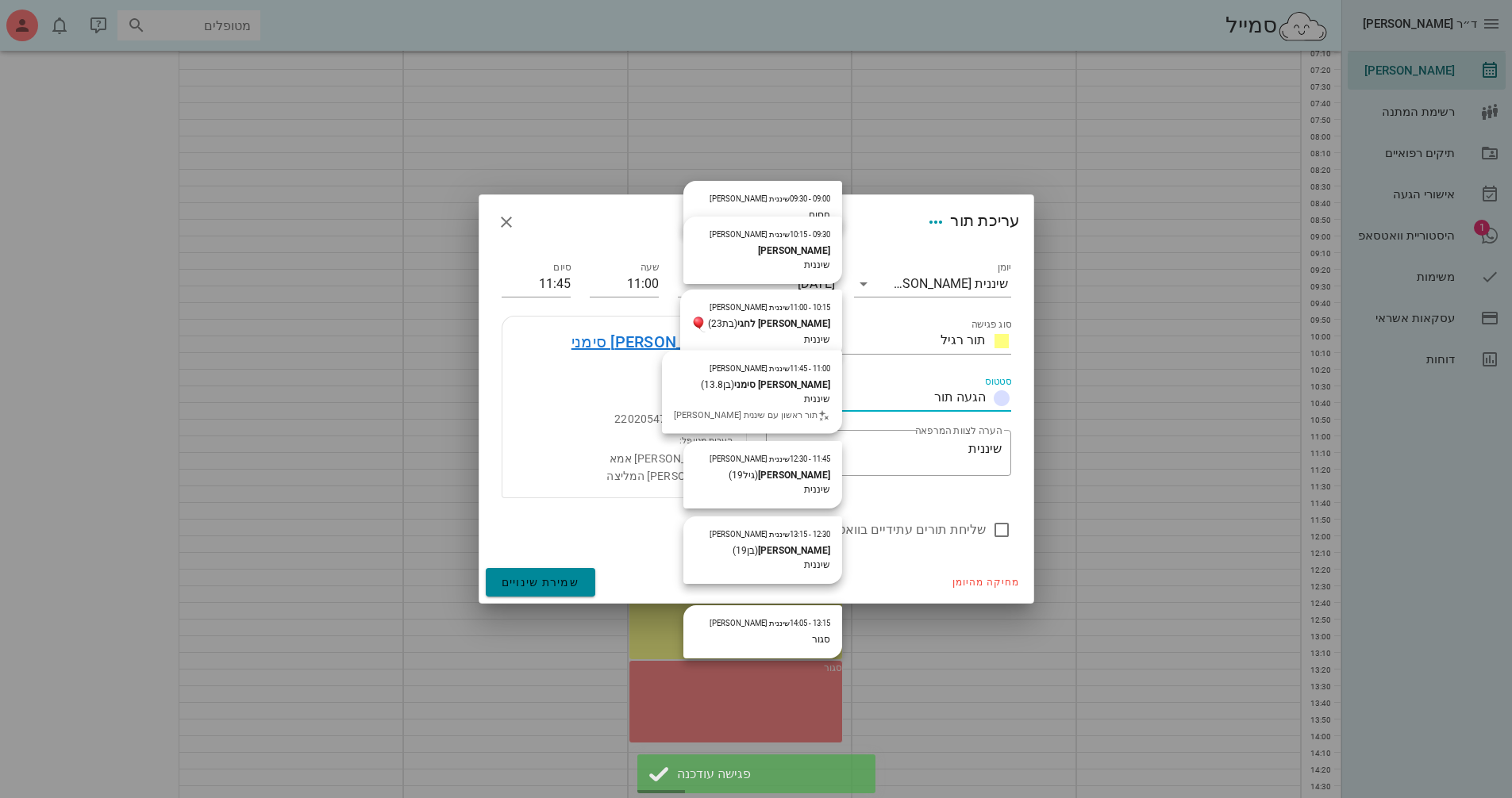
click at [552, 576] on span "שמירת שינויים" at bounding box center [541, 582] width 78 height 13
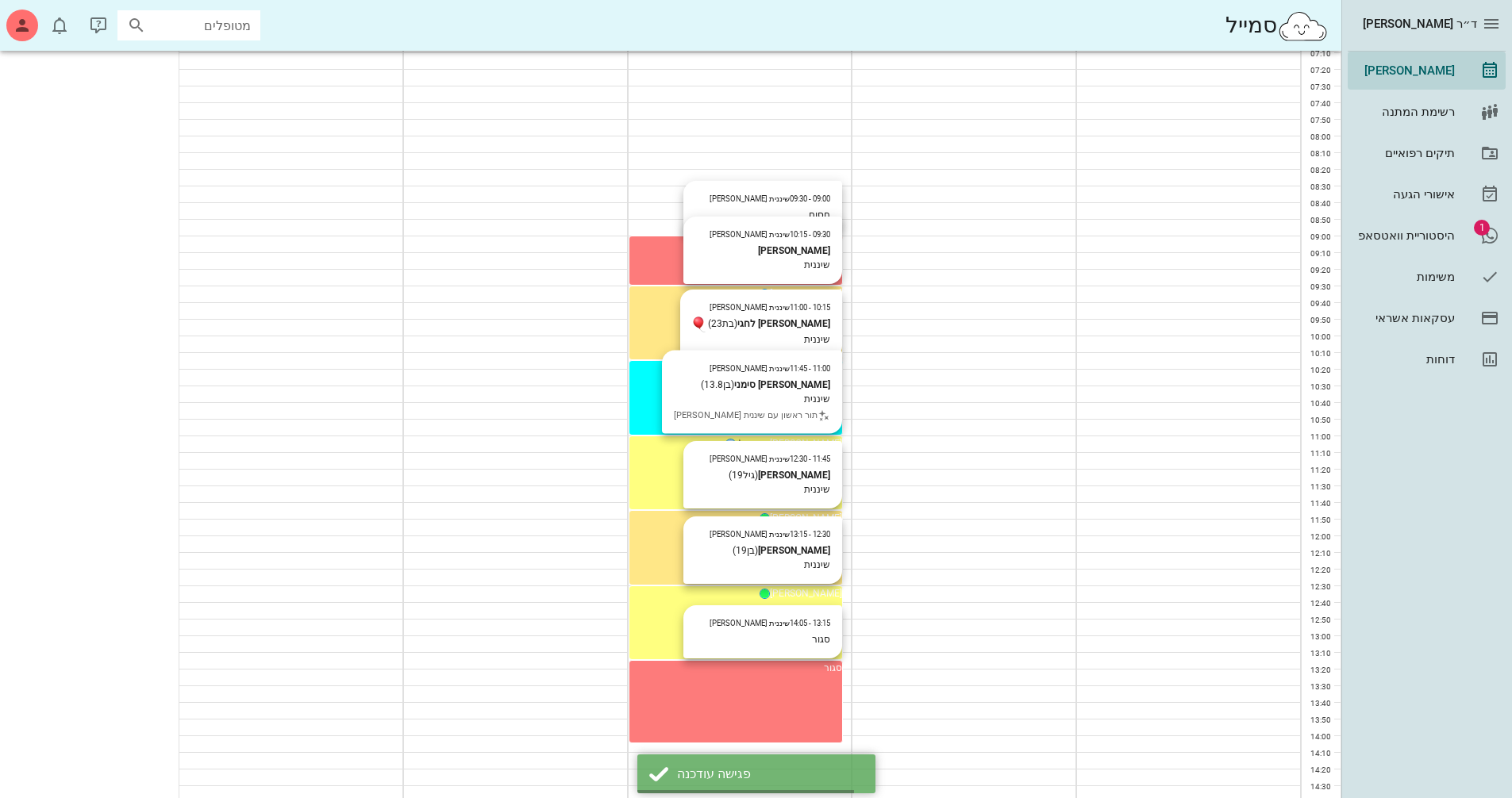
click at [630, 518] on div "11:45 - 12:30 שיננית [PERSON_NAME] (גיל 19 ) שיננית [PERSON_NAME]" at bounding box center [736, 518] width 214 height 14
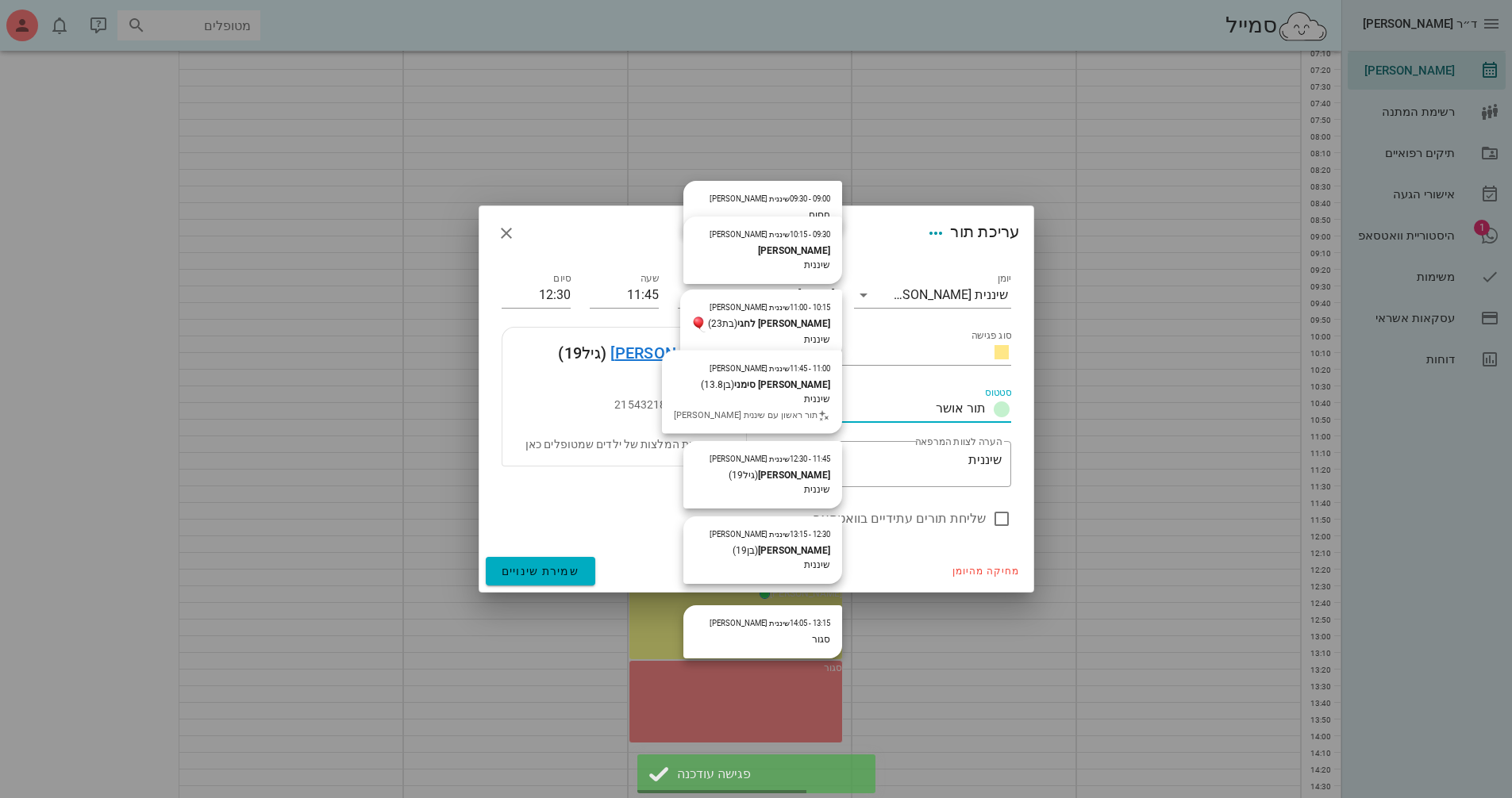
click at [882, 399] on input "סטטוס" at bounding box center [858, 409] width 142 height 26
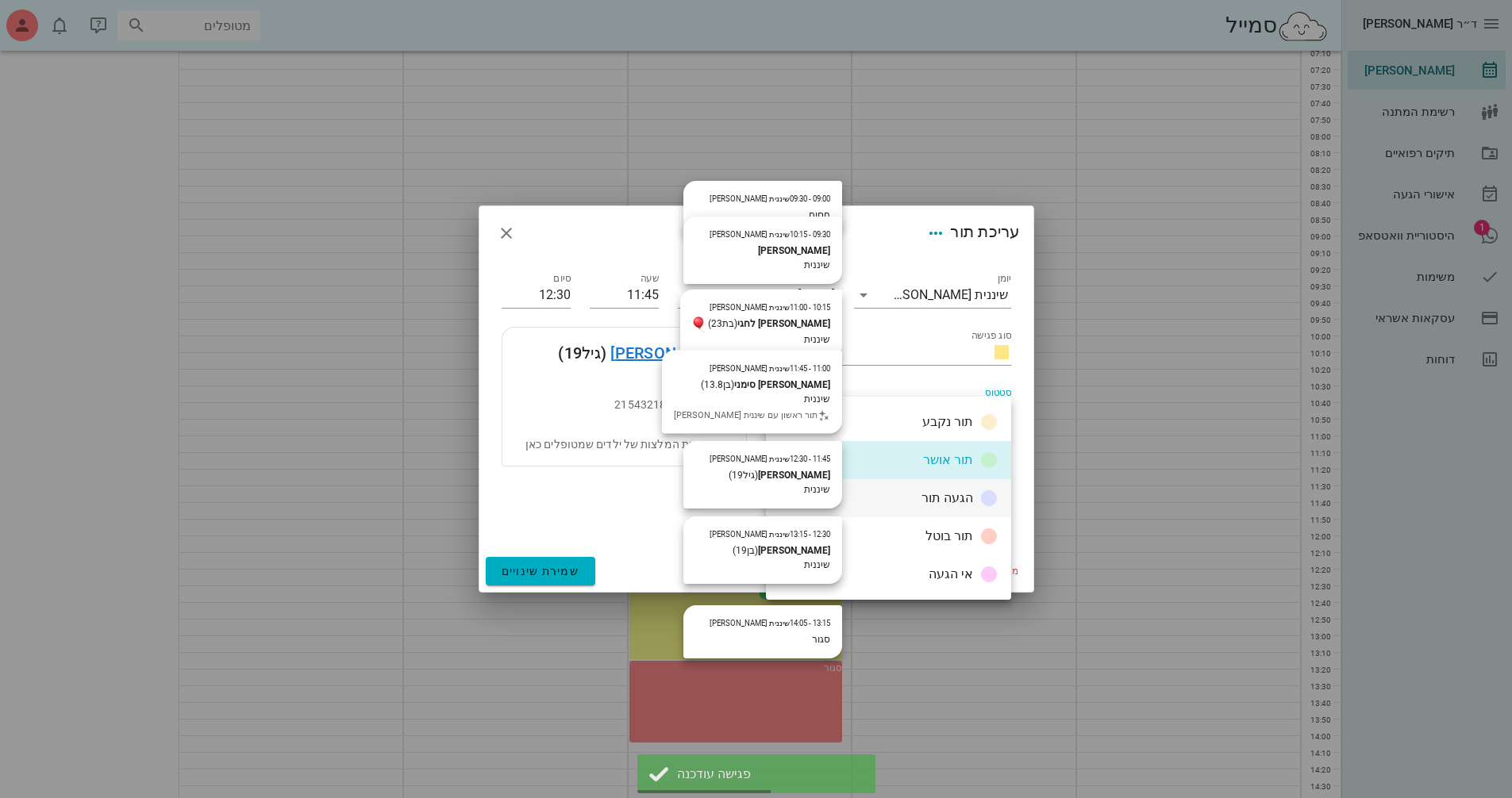
click at [905, 497] on div "הגעה תור" at bounding box center [888, 498] width 246 height 38
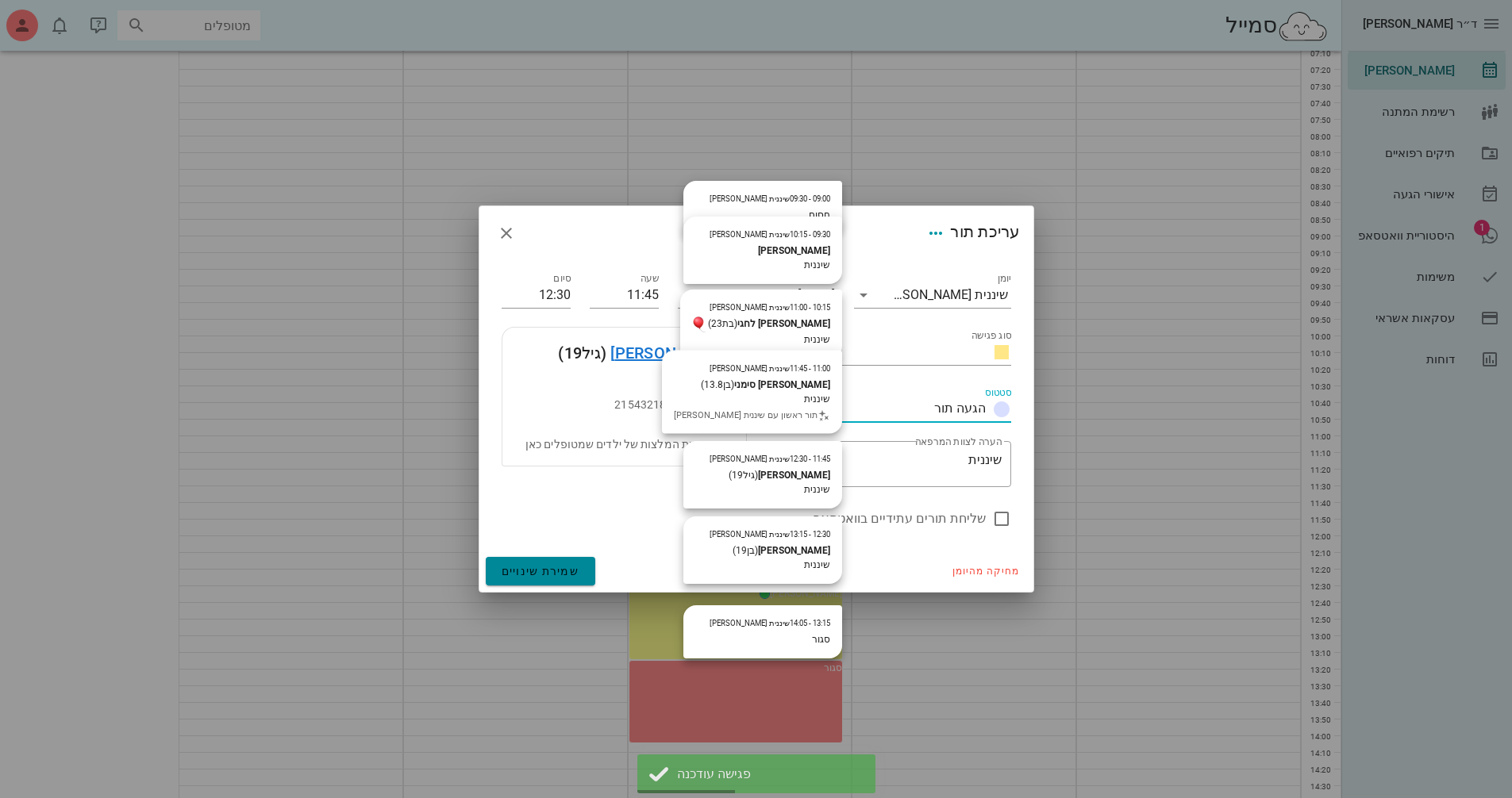
click at [552, 561] on button "שמירת שינויים" at bounding box center [541, 571] width 110 height 29
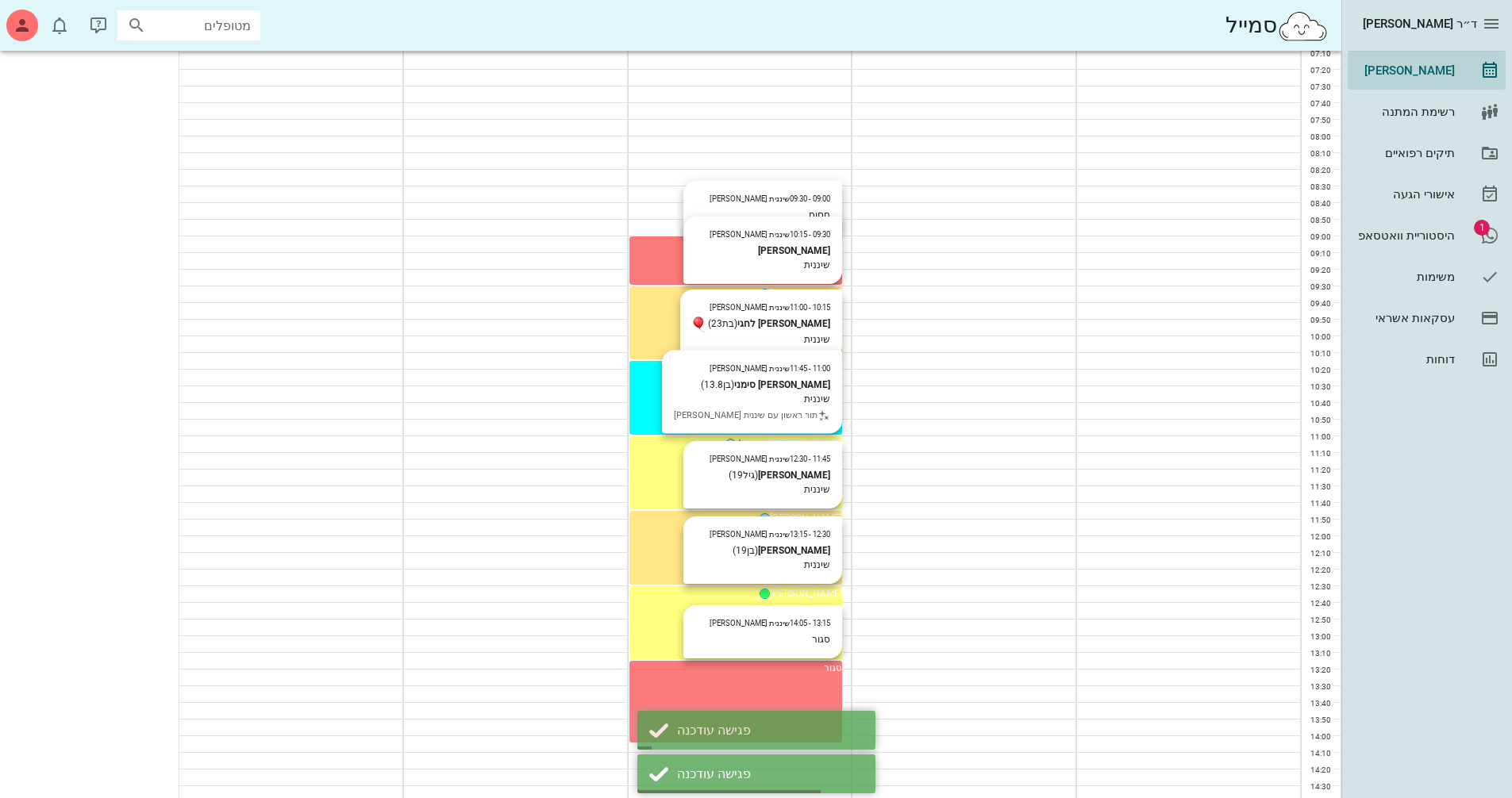
click at [637, 525] on div "11:45 - 12:30 שיננית [PERSON_NAME] (גיל 19 ) שיננית [PERSON_NAME]" at bounding box center [736, 518] width 214 height 14
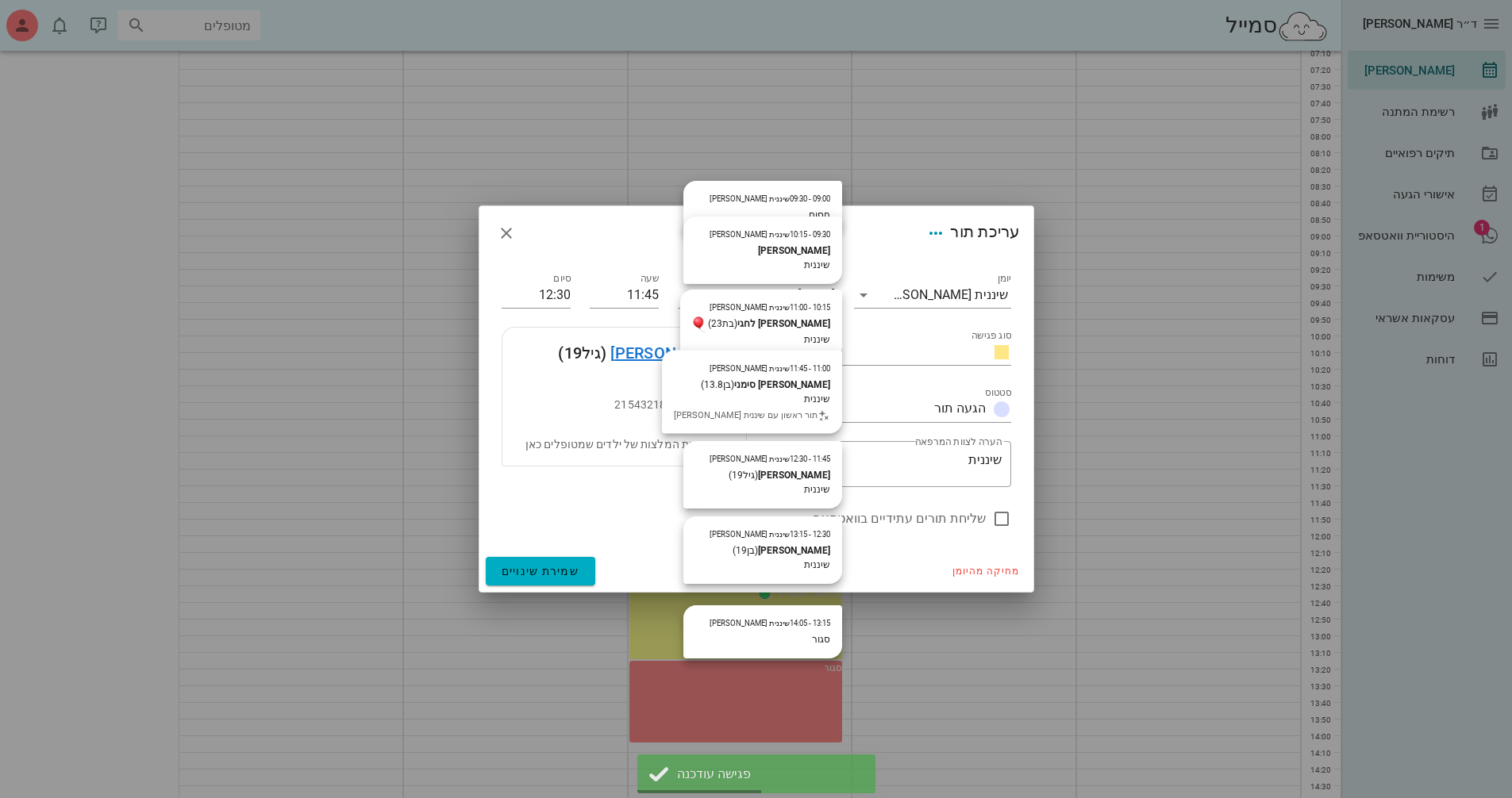
click at [690, 348] on link "[PERSON_NAME]" at bounding box center [671, 353] width 122 height 26
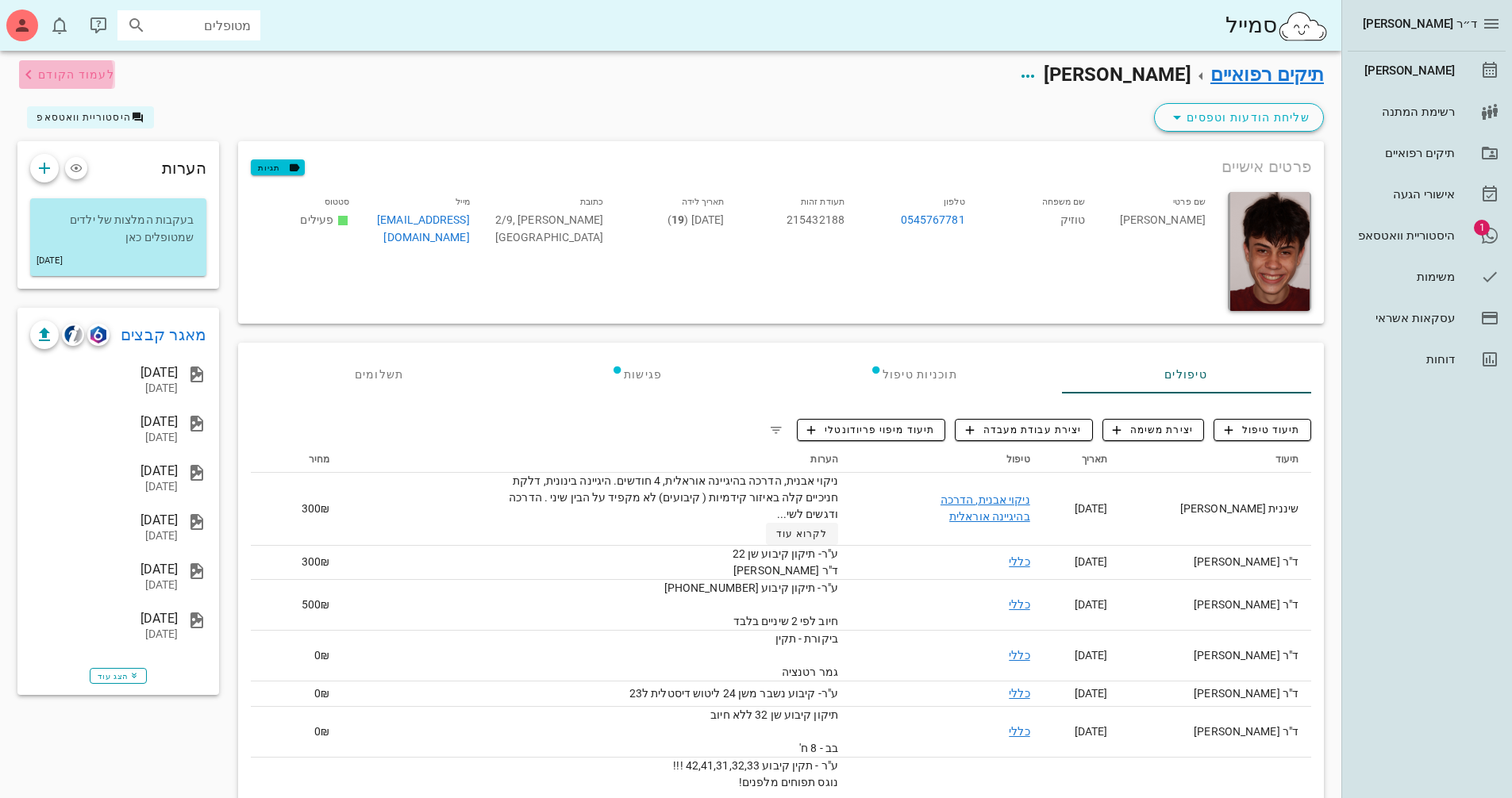
click at [71, 74] on span "לעמוד הקודם" at bounding box center [77, 74] width 77 height 13
